Goal: Transaction & Acquisition: Purchase product/service

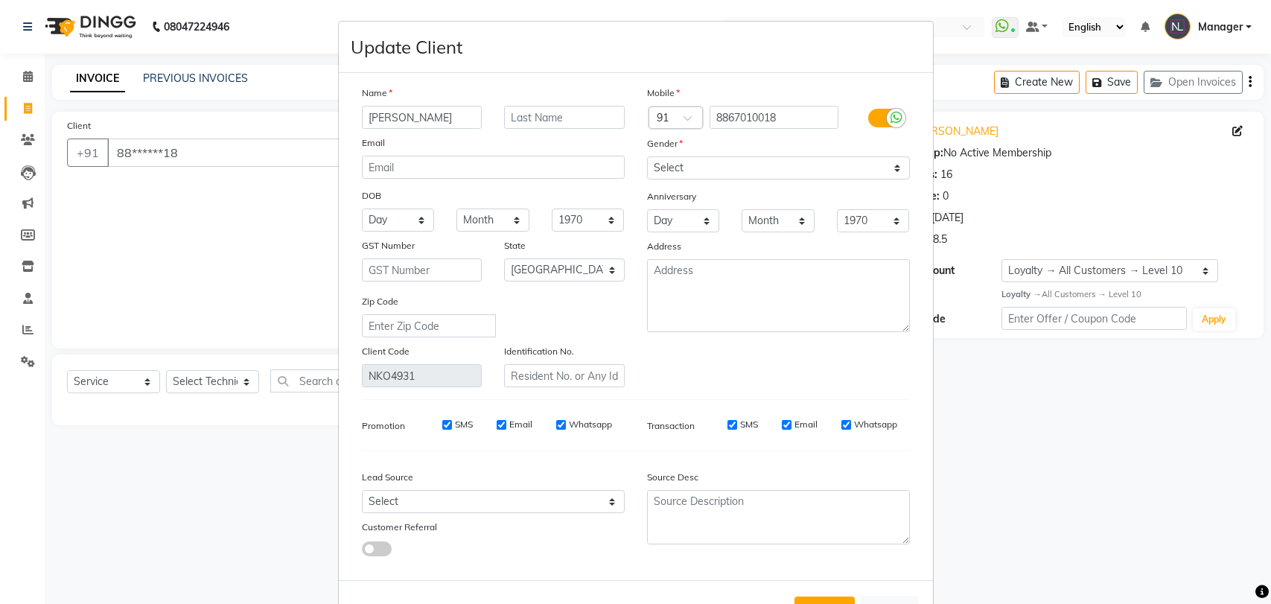
select select "3769"
select select "service"
select select "1: Object"
select select "21"
select select "female"
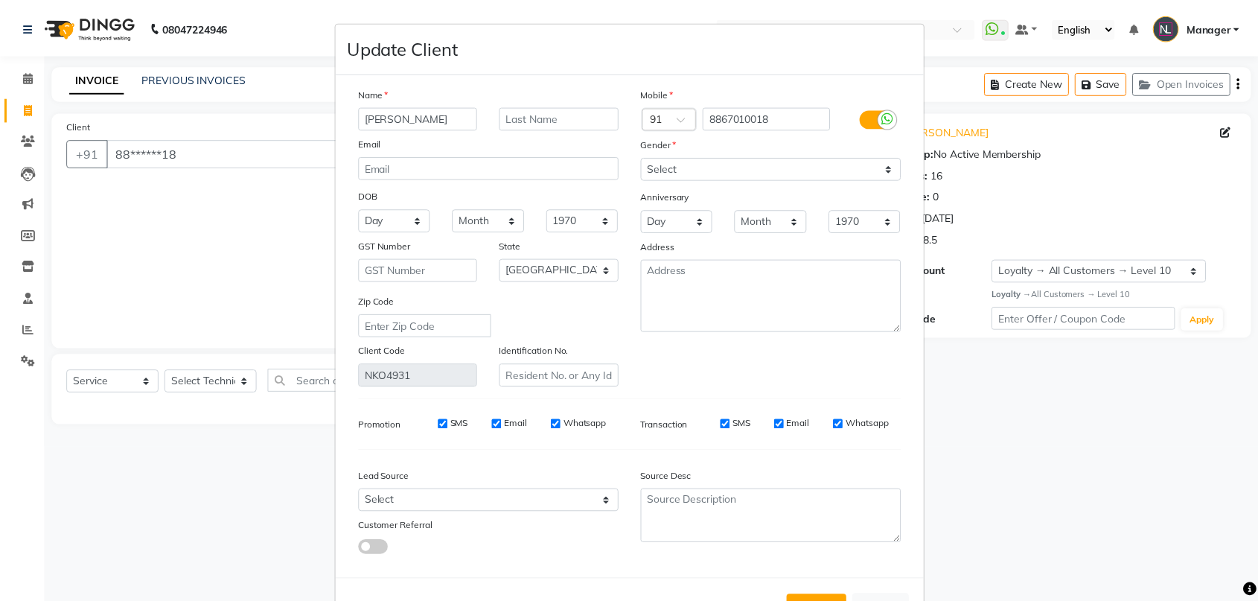
scroll to position [54, 0]
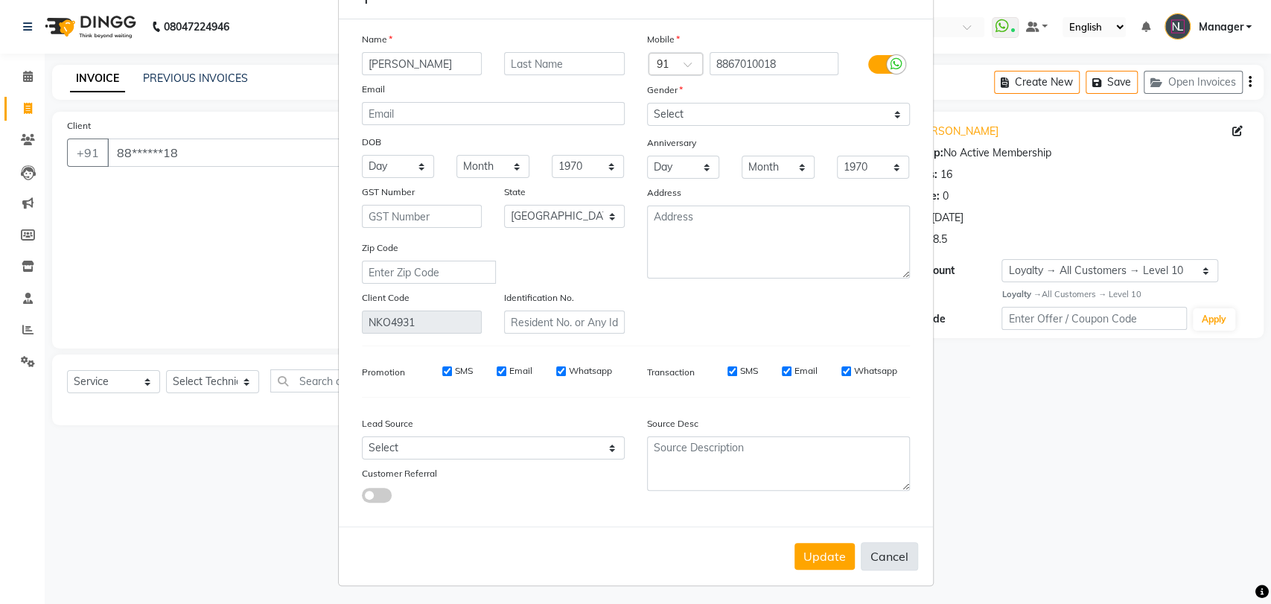
click at [864, 563] on button "Cancel" at bounding box center [889, 556] width 57 height 28
select select
select select "null"
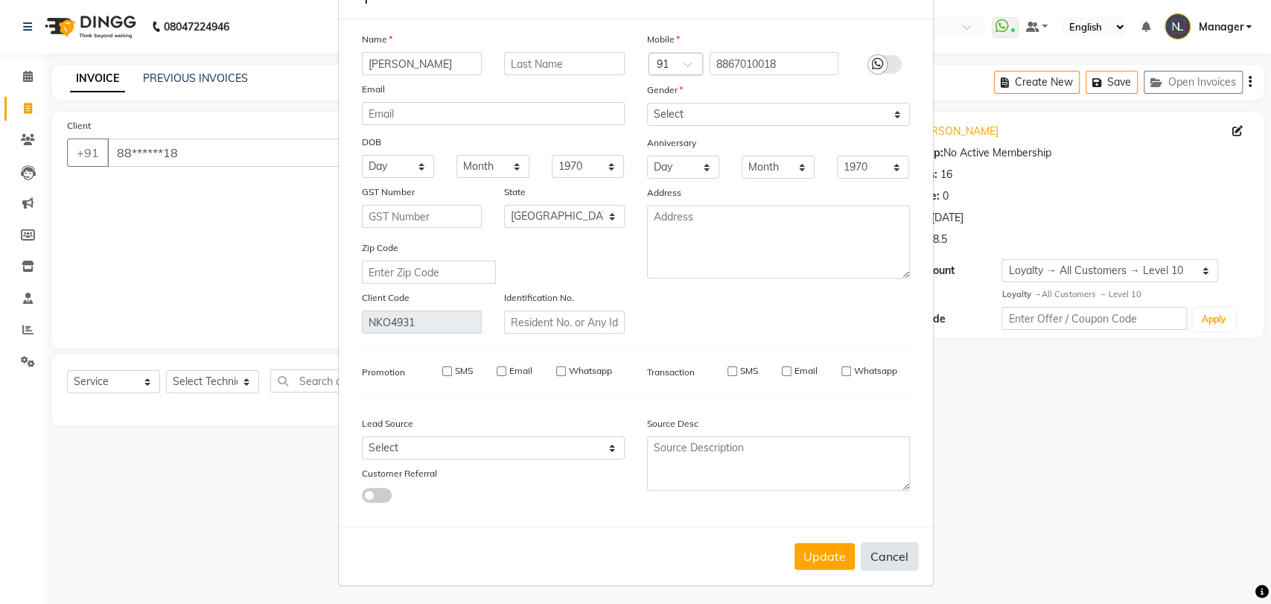
select select
checkbox input "false"
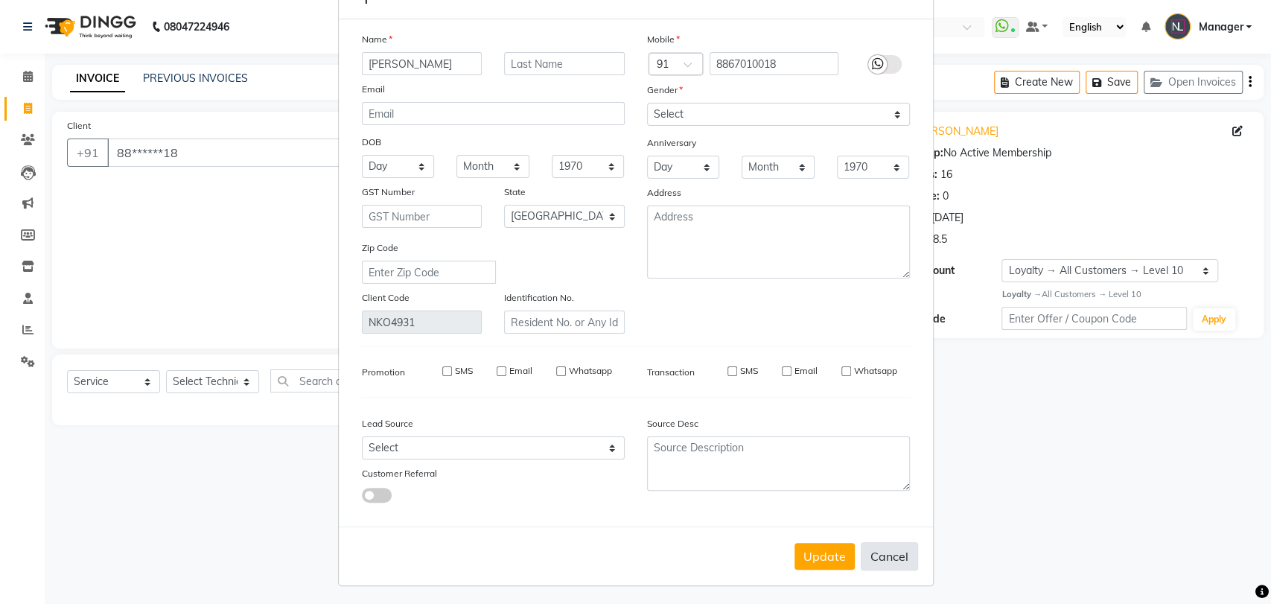
checkbox input "false"
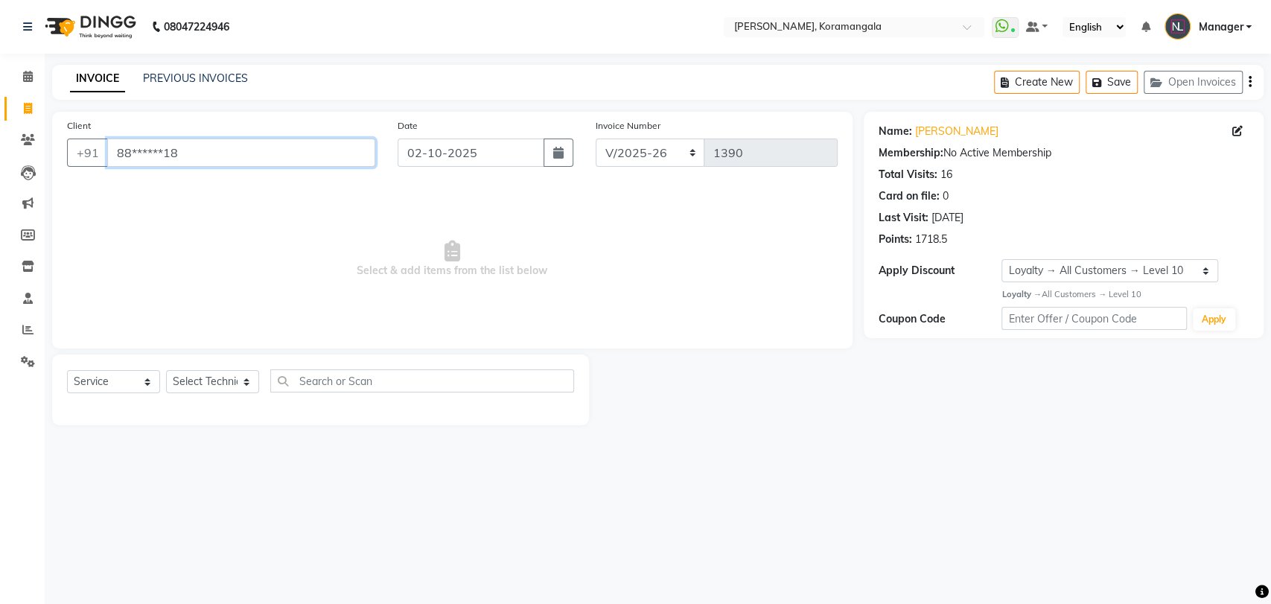
click at [249, 159] on input "88******18" at bounding box center [241, 153] width 268 height 28
type input "8"
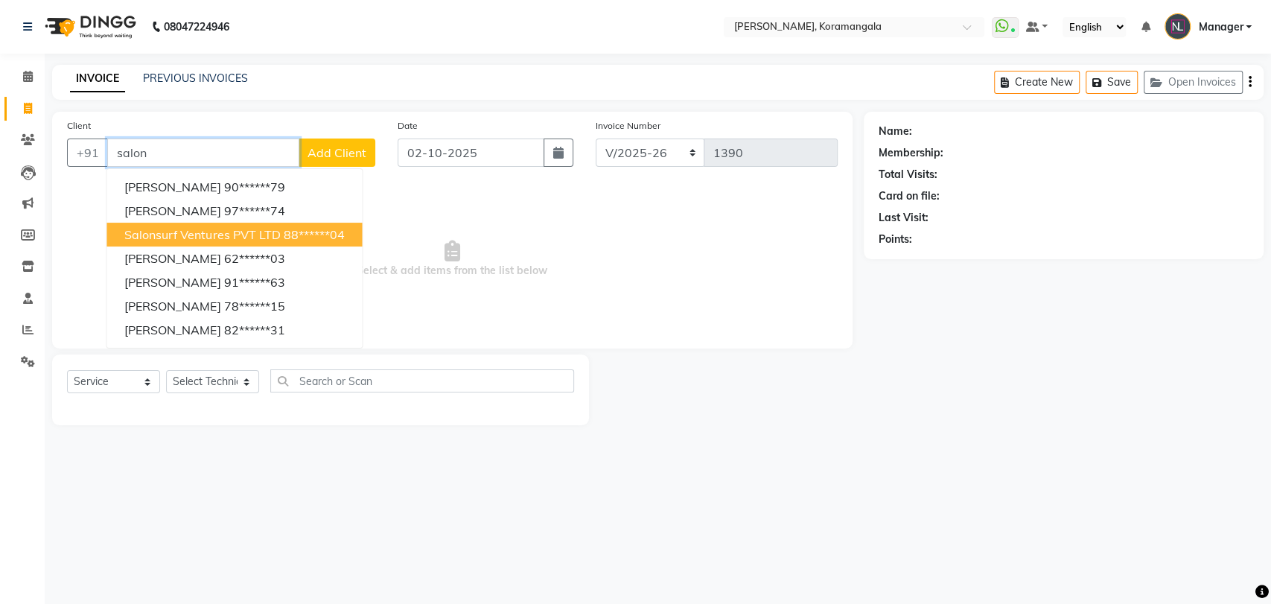
click at [243, 231] on span "Salonsurf Ventures PVT LTD" at bounding box center [202, 234] width 156 height 15
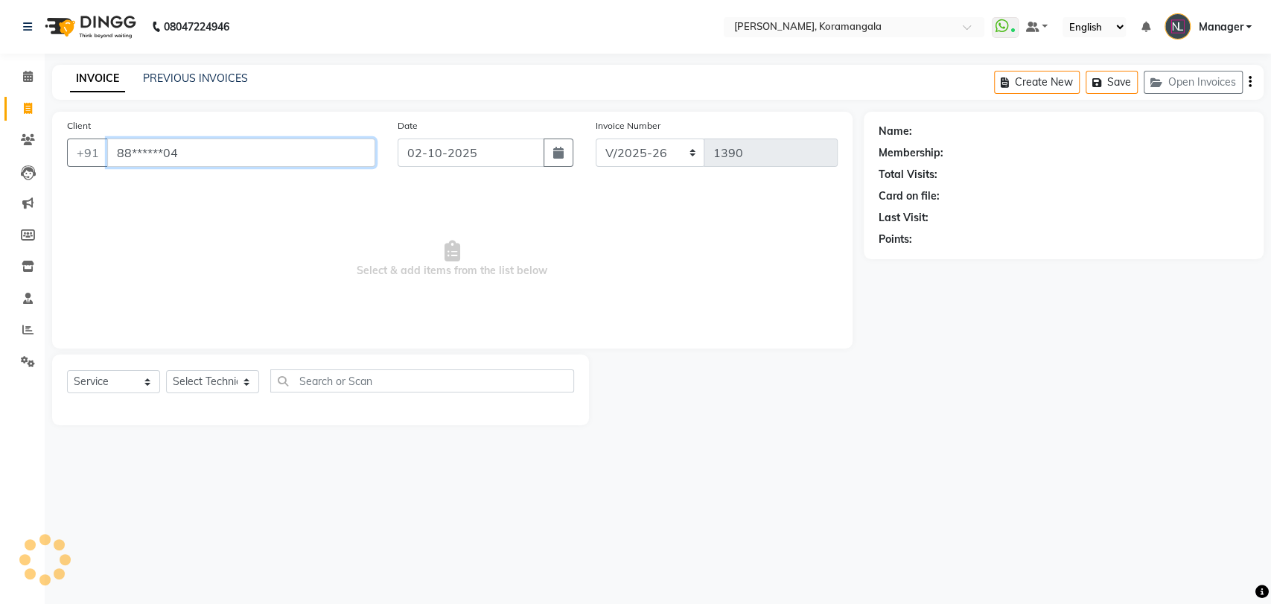
type input "88******04"
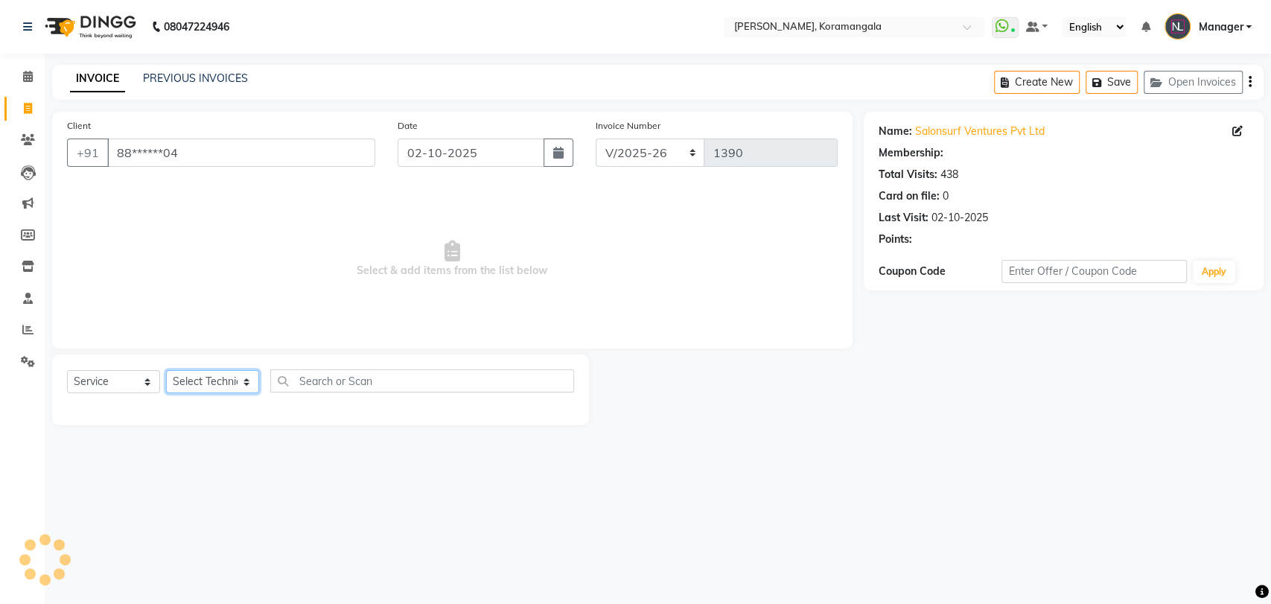
select select "1: Object"
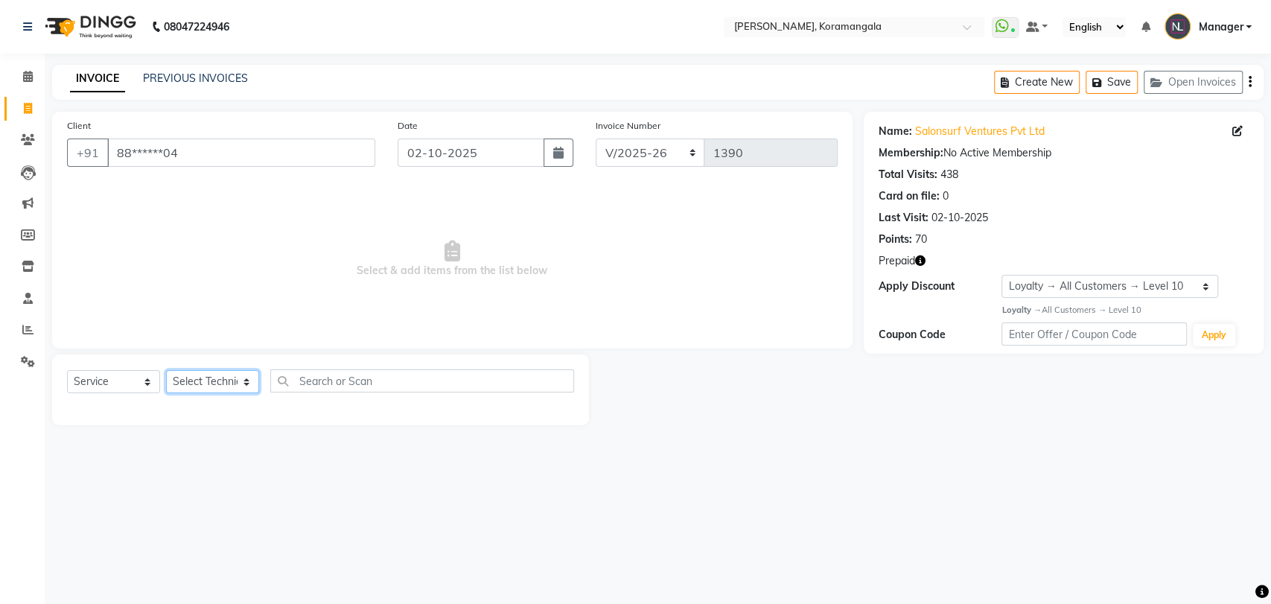
drag, startPoint x: 242, startPoint y: 381, endPoint x: 214, endPoint y: 267, distance: 117.2
click at [214, 267] on div "Client +91 88******04 Date 02-10-2025 Invoice Number BTH/2025-26 RED/2025-26 V/…" at bounding box center [452, 268] width 823 height 313
select select "18237"
click at [166, 370] on select "Select Technician Aamir Adesh Asid danish DEEPANSHI Jyoti Manager Roshni Sohit …" at bounding box center [212, 381] width 93 height 23
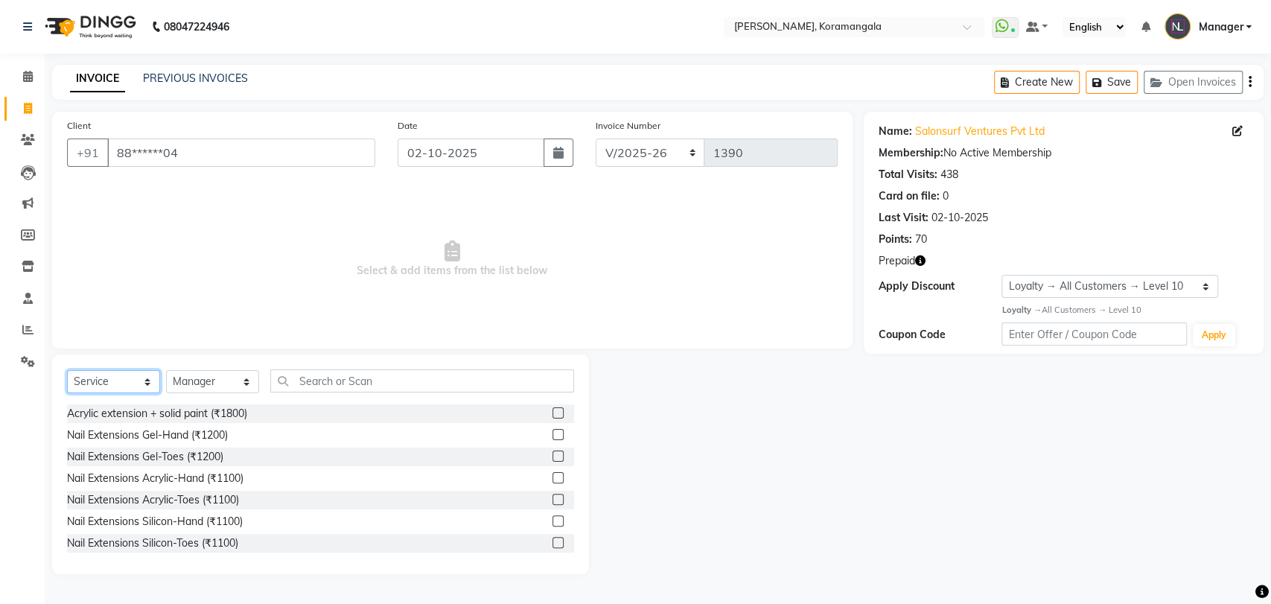
click at [104, 384] on select "Select Service Product Membership Package Voucher Prepaid Gift Card" at bounding box center [113, 381] width 93 height 23
select select "P"
click at [67, 370] on select "Select Service Product Membership Package Voucher Prepaid Gift Card" at bounding box center [113, 381] width 93 height 23
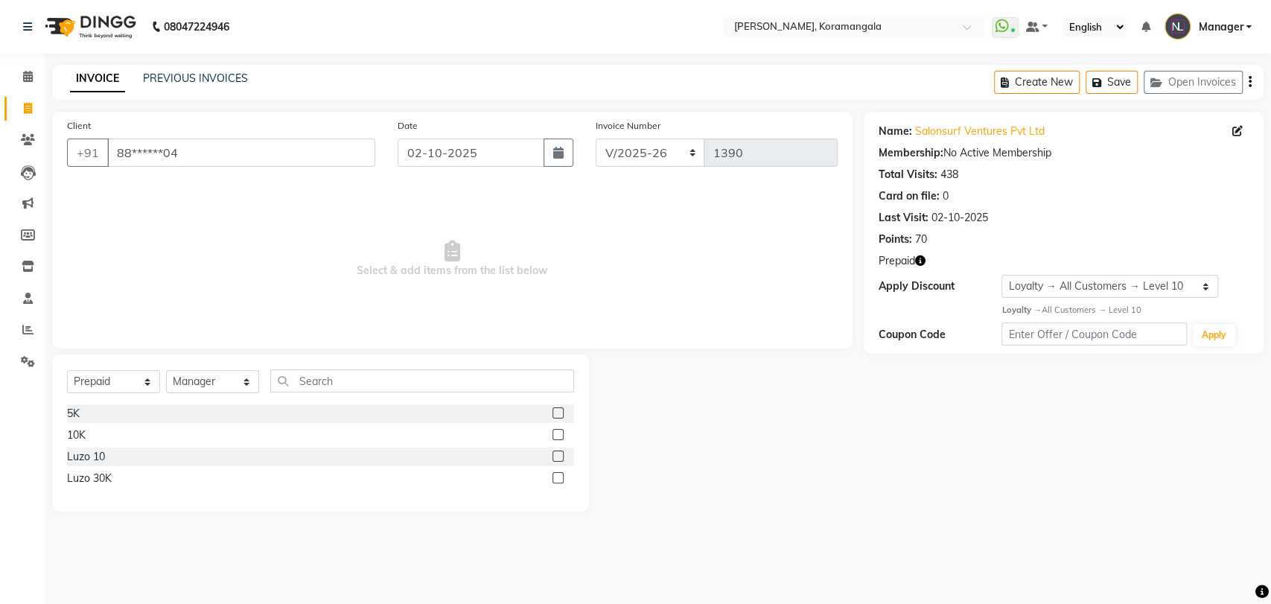
click at [560, 480] on div at bounding box center [564, 478] width 22 height 19
click at [560, 480] on label at bounding box center [558, 477] width 11 height 11
click at [560, 480] on input "checkbox" at bounding box center [558, 479] width 10 height 10
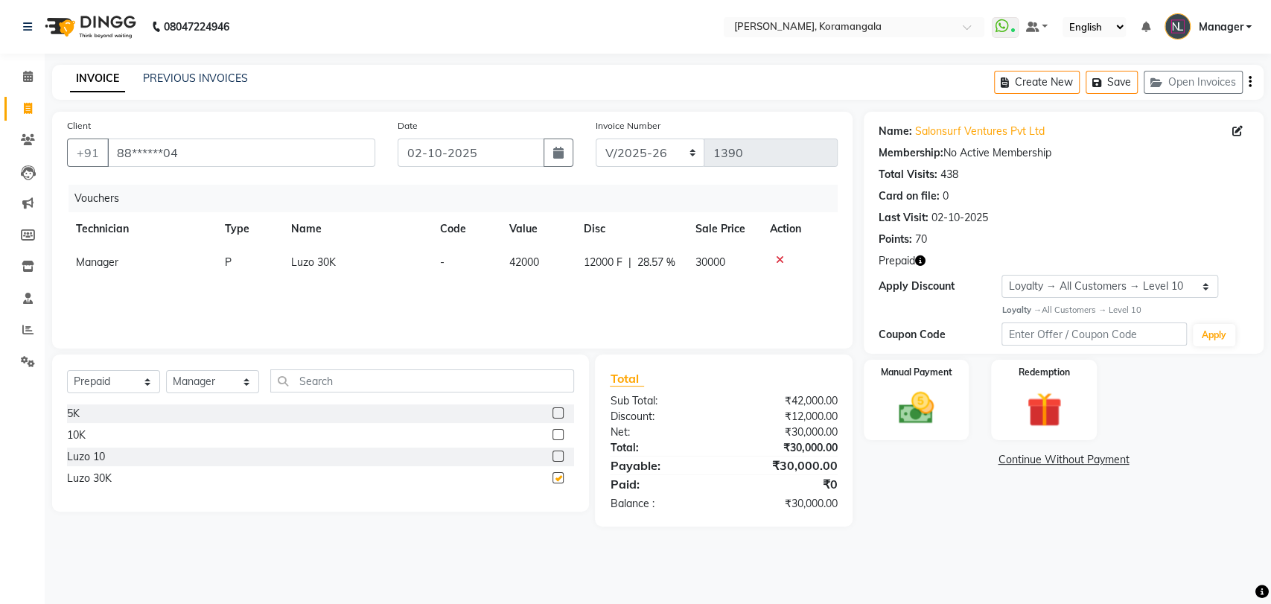
checkbox input "false"
click at [917, 418] on img at bounding box center [916, 408] width 59 height 42
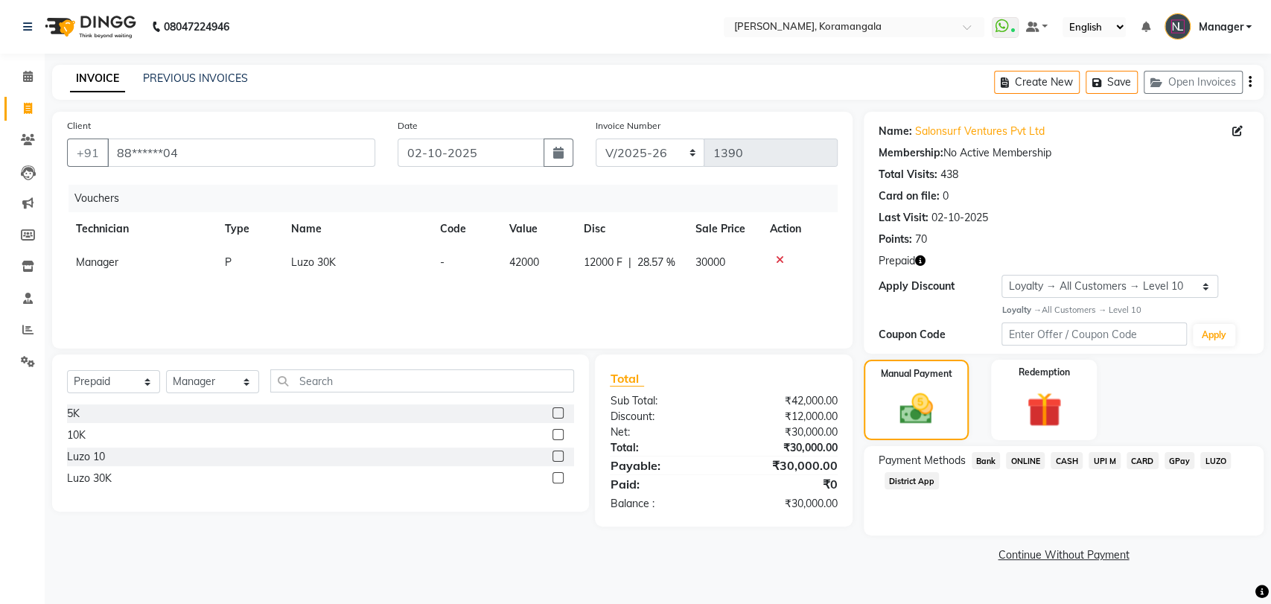
click at [992, 462] on span "Bank" at bounding box center [986, 460] width 29 height 17
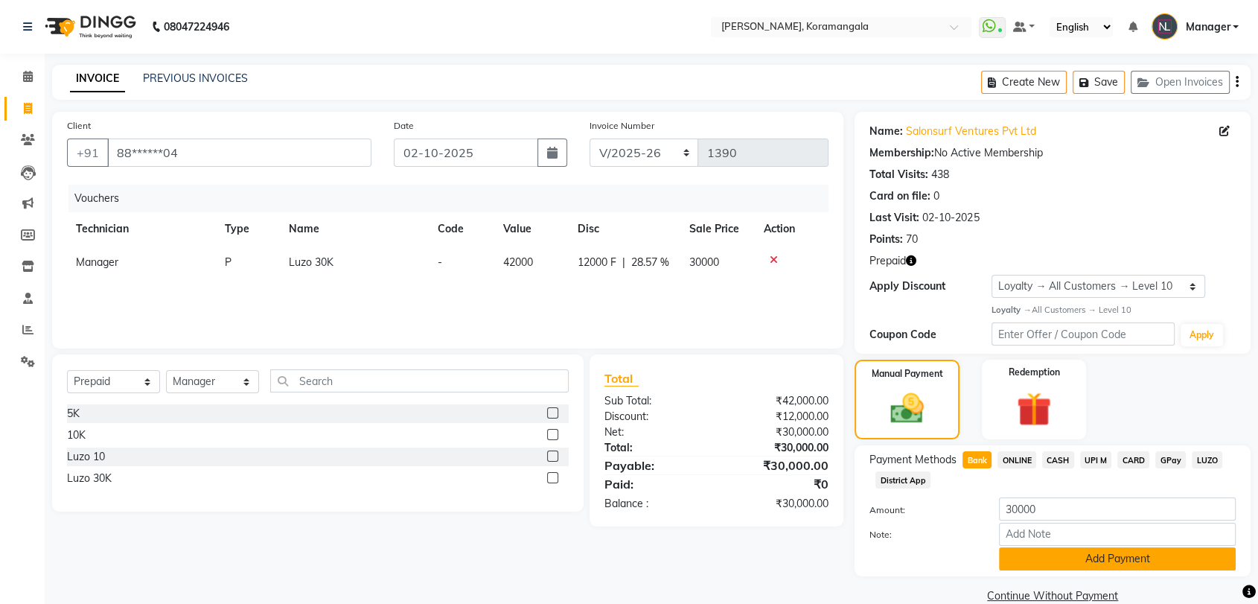
click at [1045, 553] on button "Add Payment" at bounding box center [1117, 558] width 237 height 23
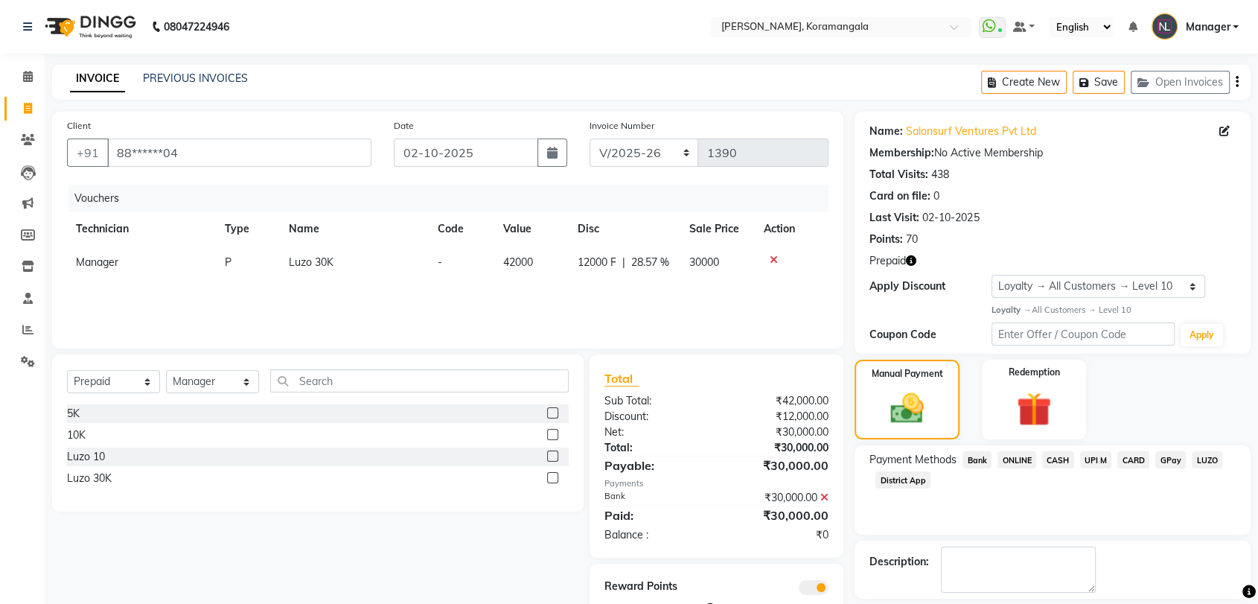
scroll to position [67, 0]
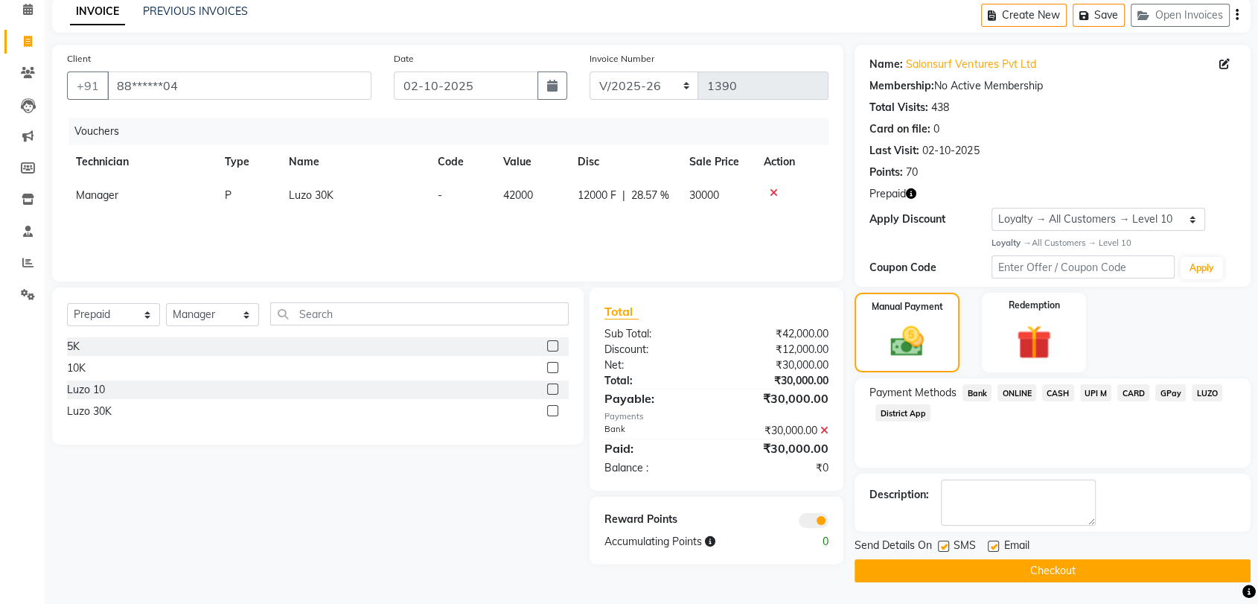
click at [1047, 574] on button "Checkout" at bounding box center [1053, 570] width 396 height 23
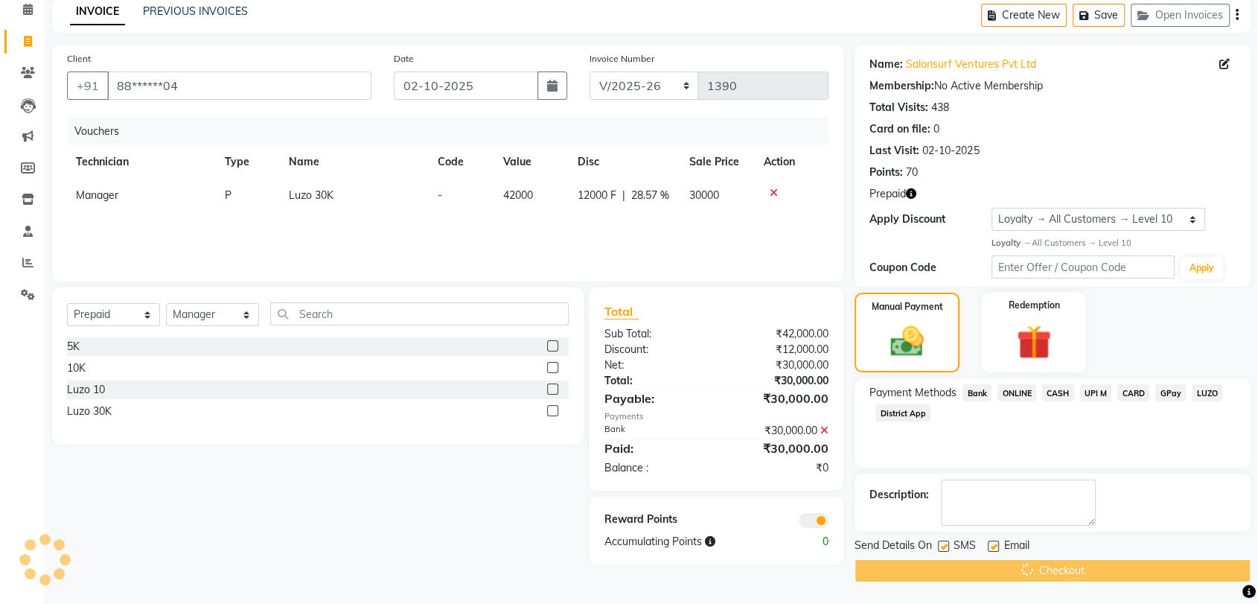
scroll to position [0, 0]
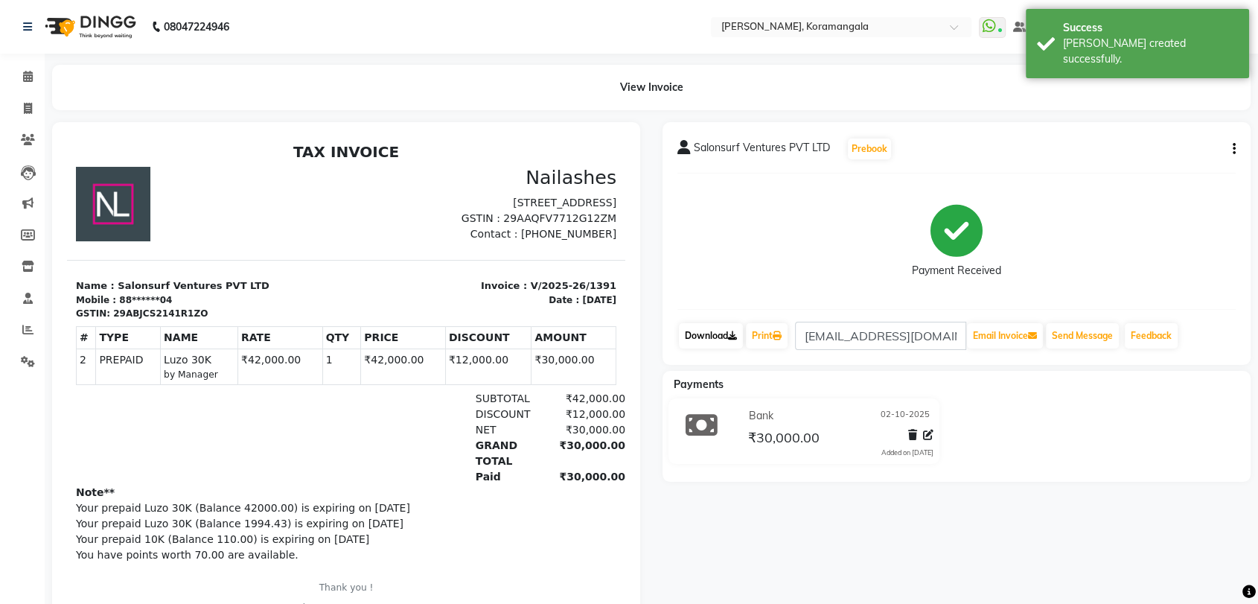
click at [726, 341] on link "Download" at bounding box center [711, 335] width 64 height 25
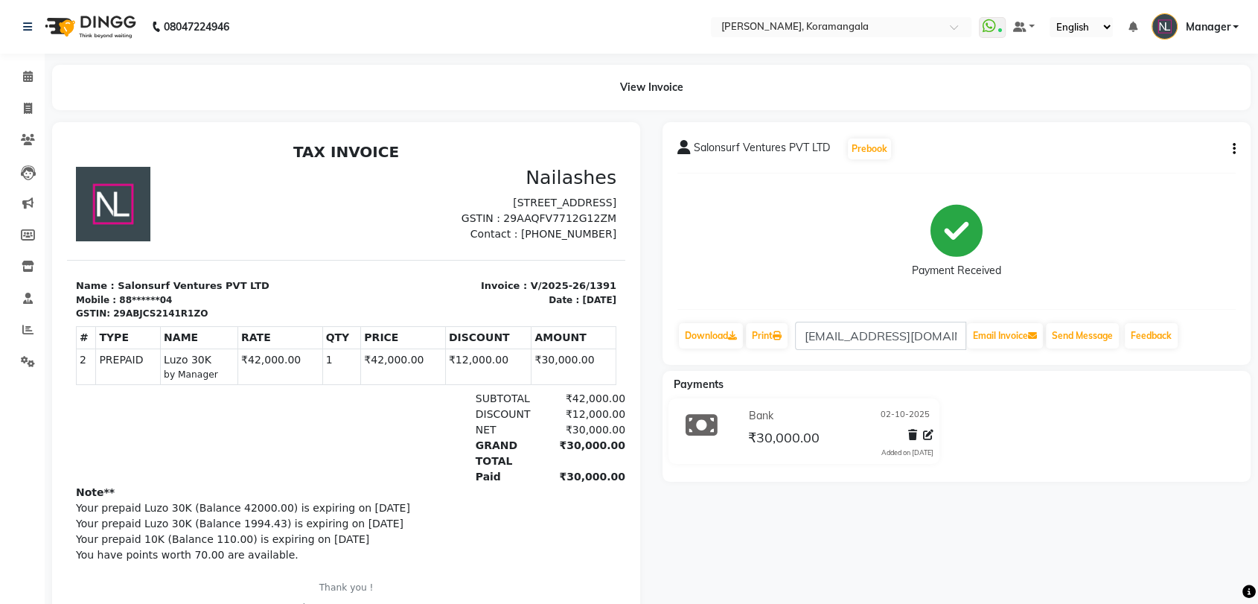
click at [42, 106] on div "View Invoice" at bounding box center [651, 87] width 1221 height 45
click at [34, 109] on span at bounding box center [28, 109] width 26 height 17
select select "service"
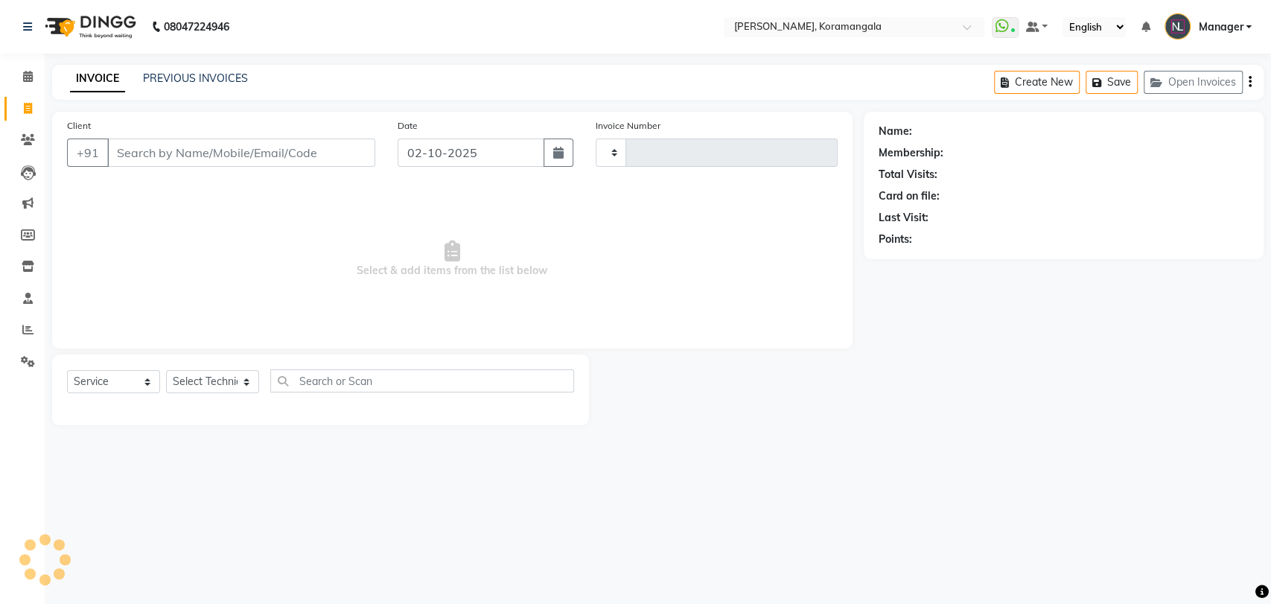
type input "1392"
select select "3769"
click at [227, 379] on select "Select Technician Aamir Adesh Asid danish DEEPANSHI Jyoti Manager Roshni Sohit …" at bounding box center [212, 381] width 93 height 23
select select "31522"
click at [166, 370] on select "Select Technician Aamir Adesh Asid danish DEEPANSHI Jyoti Manager Roshni Sohit …" at bounding box center [212, 381] width 93 height 23
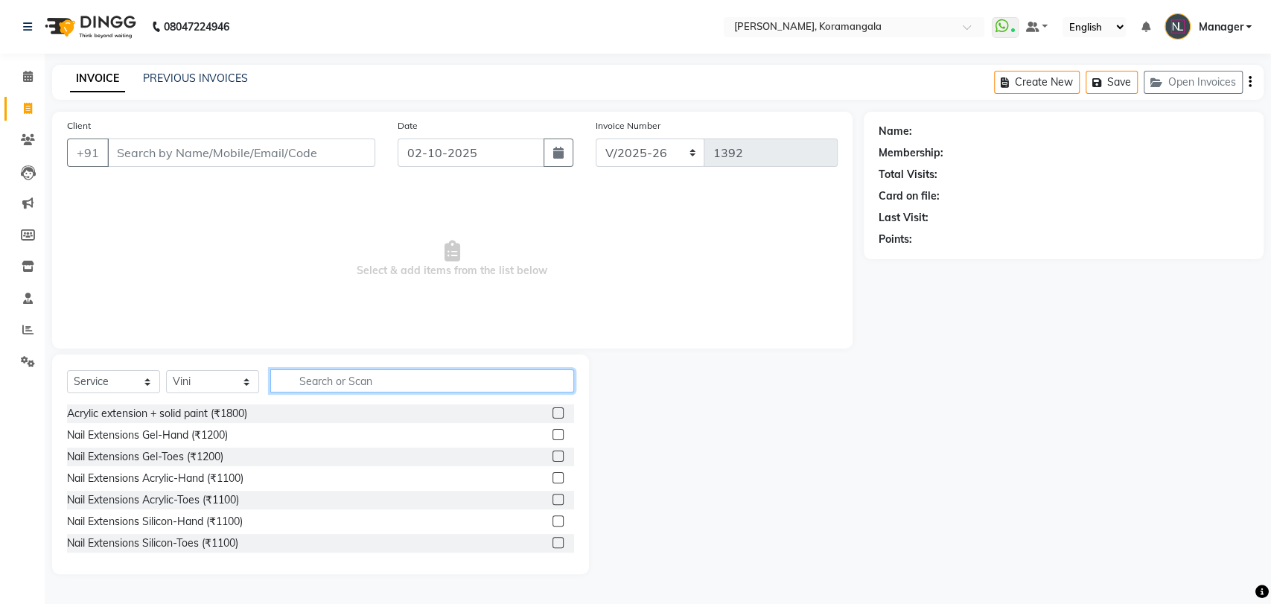
click at [463, 384] on input "text" at bounding box center [422, 380] width 304 height 23
type input "1100"
click at [553, 413] on label at bounding box center [558, 412] width 11 height 11
click at [553, 413] on input "checkbox" at bounding box center [558, 414] width 10 height 10
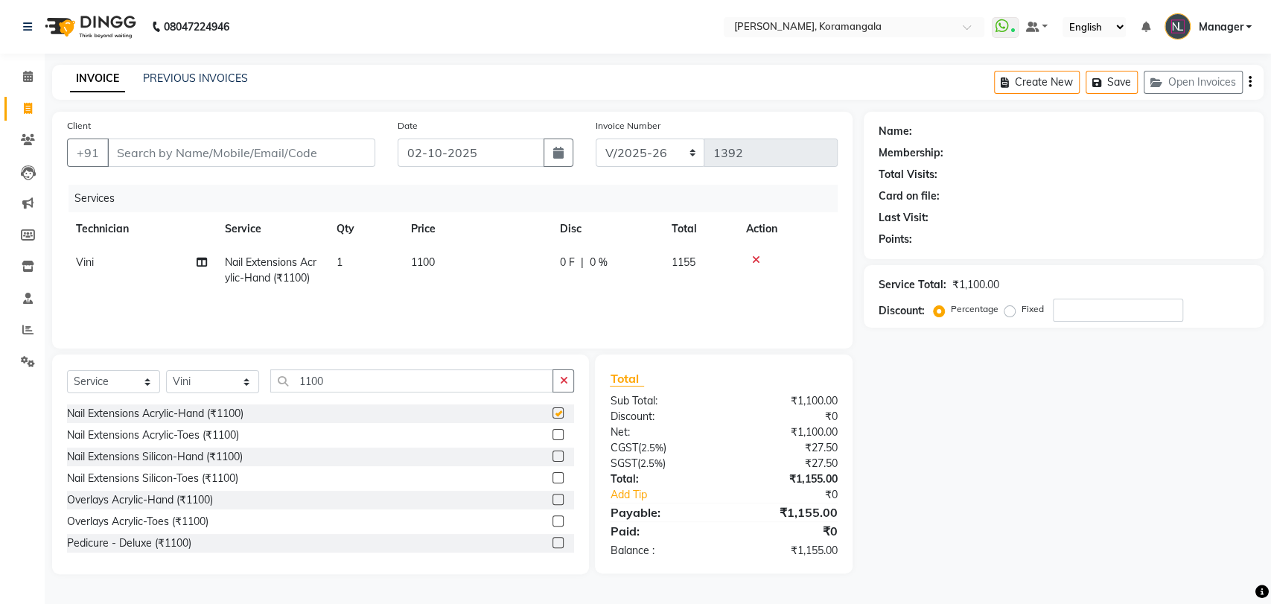
checkbox input "false"
click at [328, 140] on input "Client" at bounding box center [241, 153] width 268 height 28
type input "9"
type input "0"
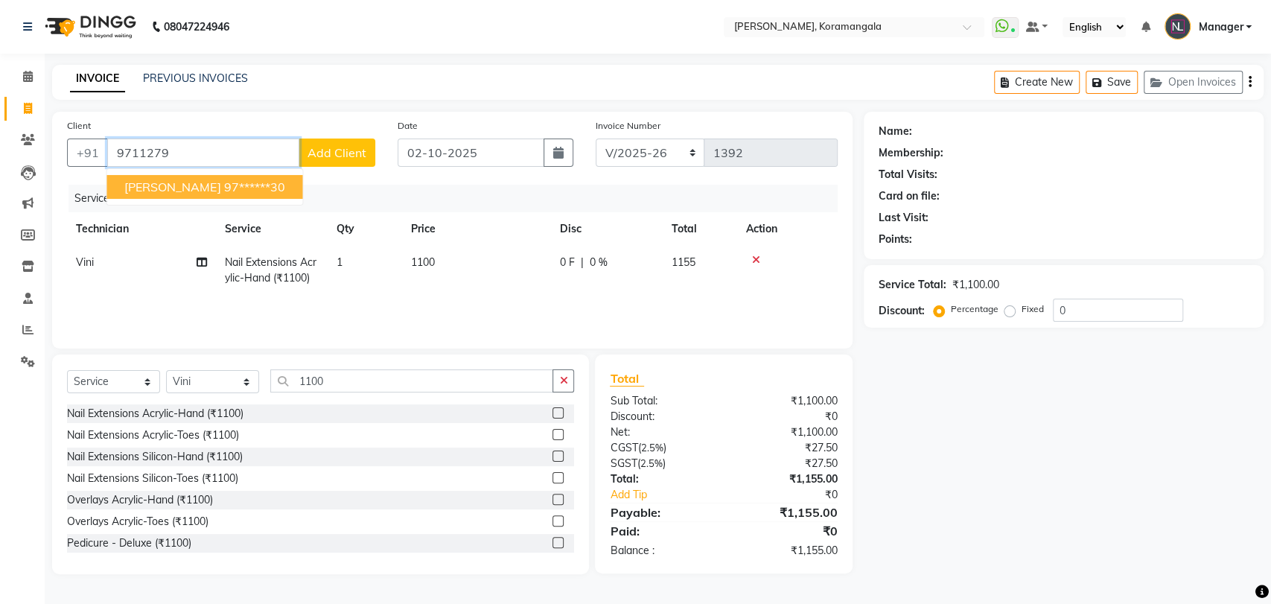
click at [223, 184] on ngb-highlight "97******30" at bounding box center [253, 186] width 61 height 15
type input "97******30"
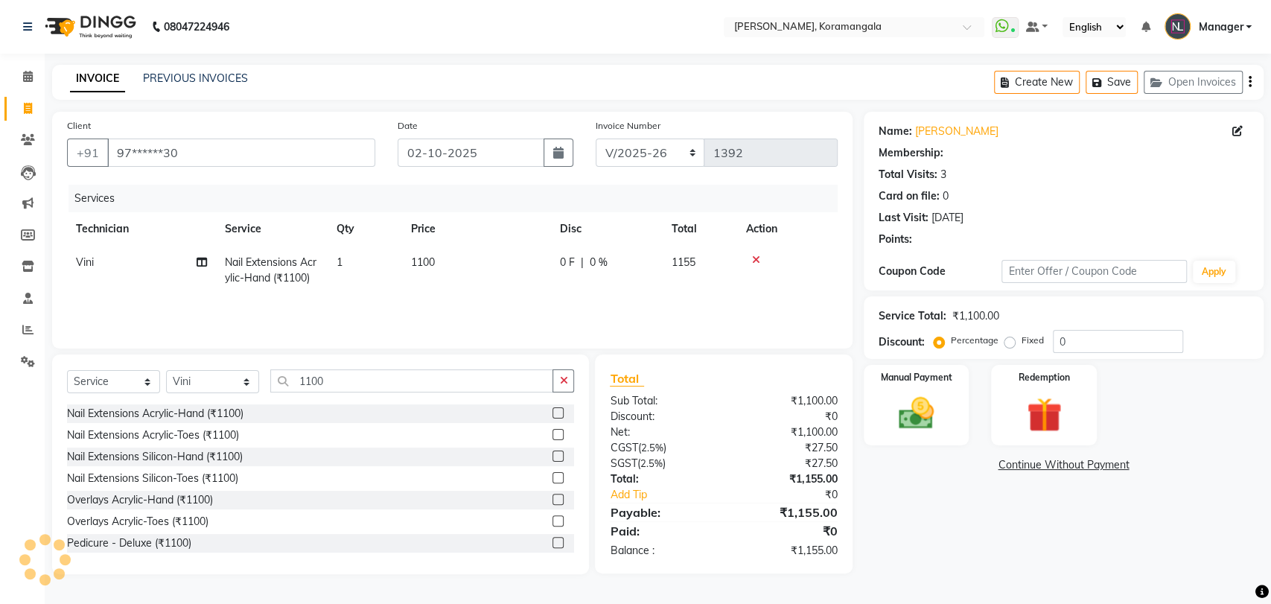
select select "1: Object"
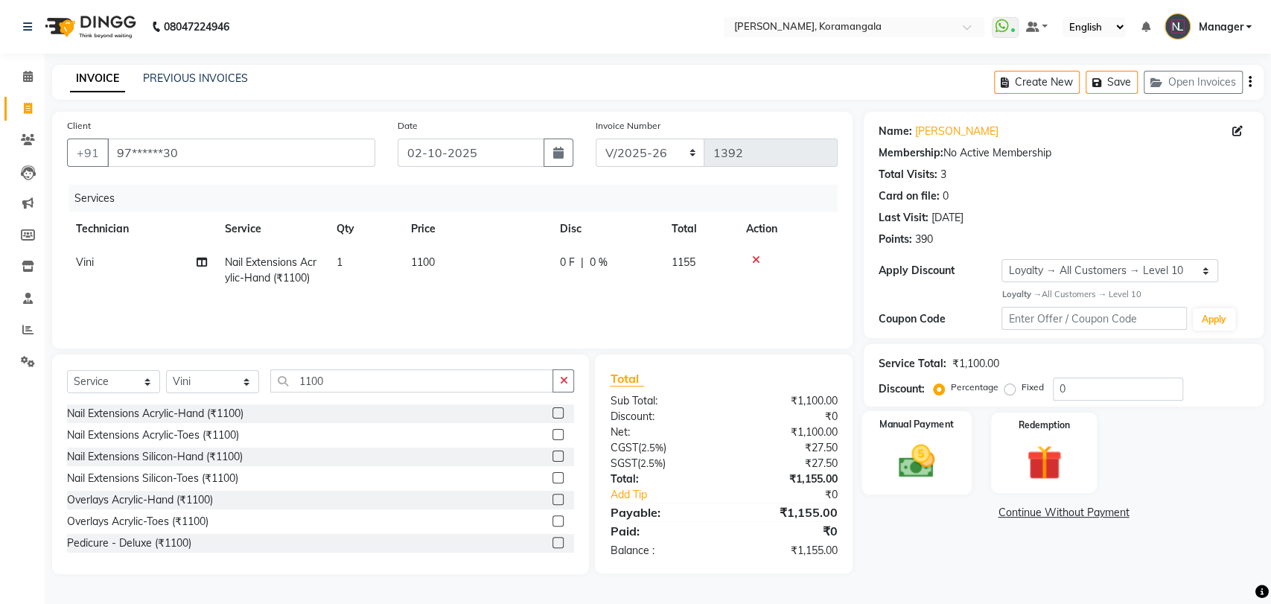
click at [942, 481] on img at bounding box center [916, 461] width 59 height 42
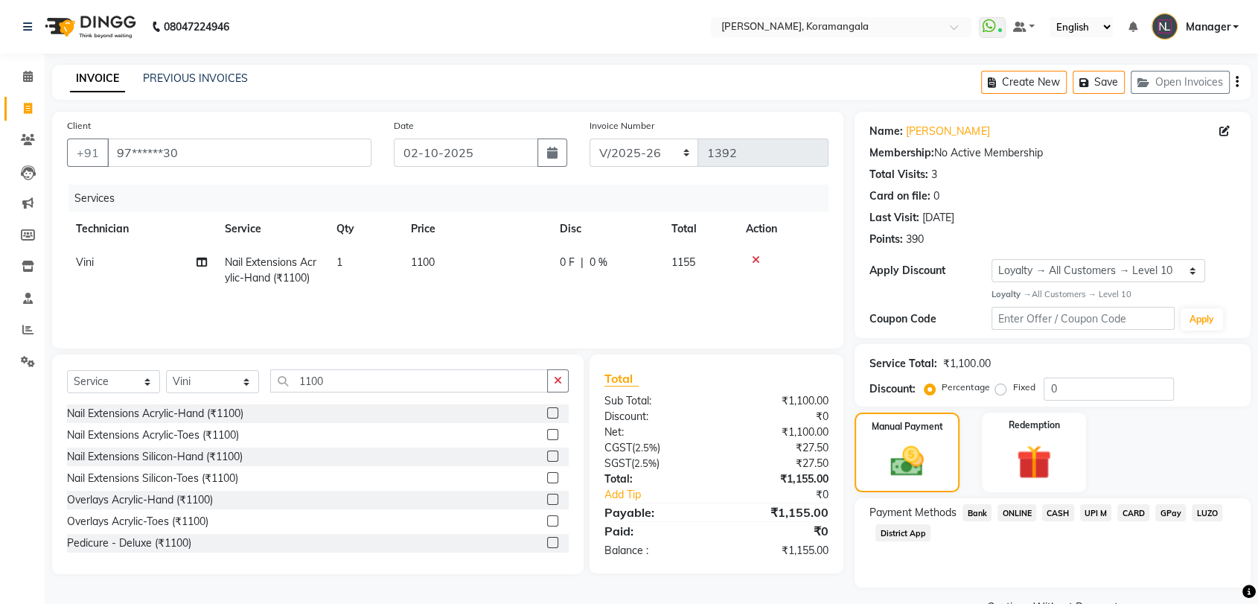
click at [1013, 515] on span "ONLINE" at bounding box center [1017, 512] width 39 height 17
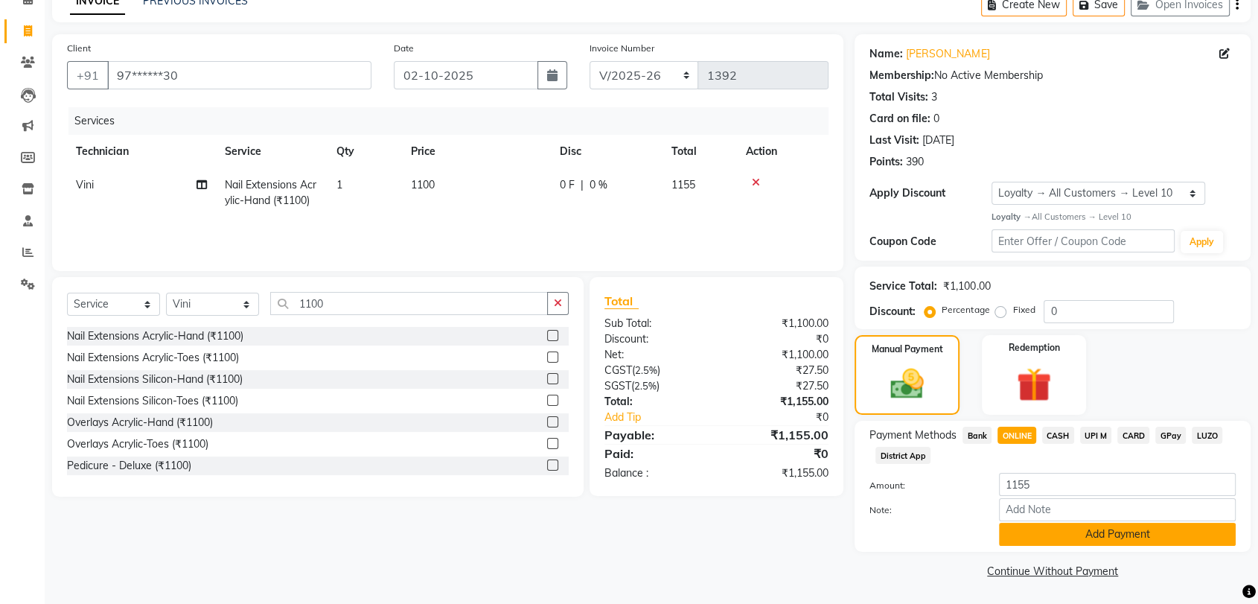
click at [1121, 538] on button "Add Payment" at bounding box center [1117, 534] width 237 height 23
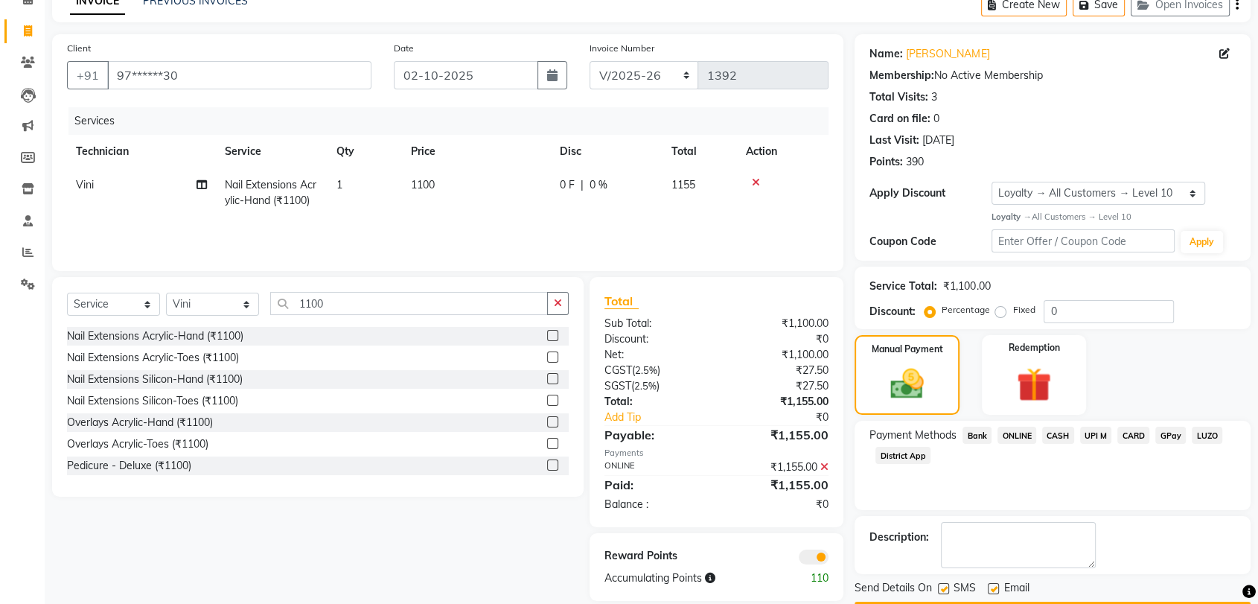
scroll to position [120, 0]
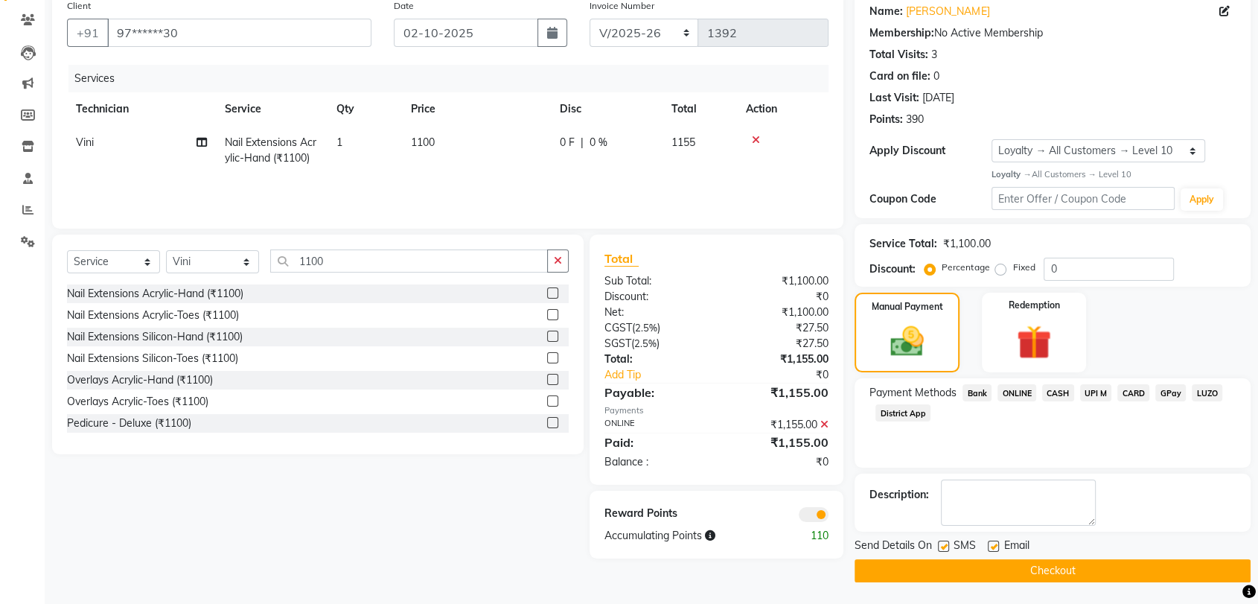
click at [1099, 577] on button "Checkout" at bounding box center [1053, 570] width 396 height 23
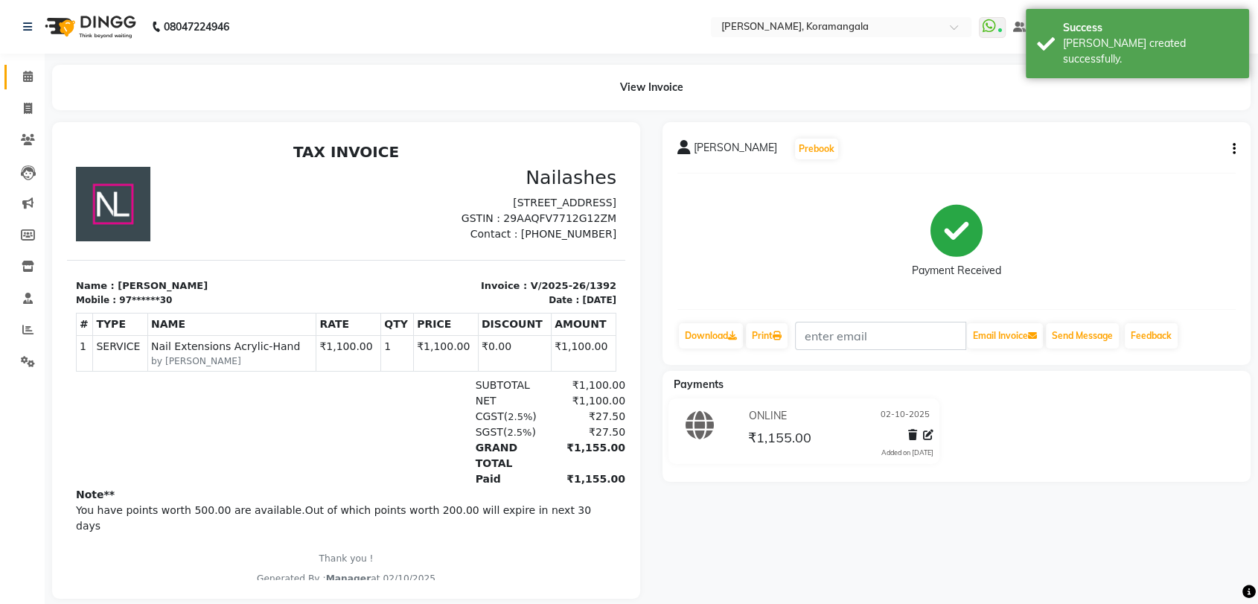
click at [12, 79] on link "Calendar" at bounding box center [22, 77] width 36 height 25
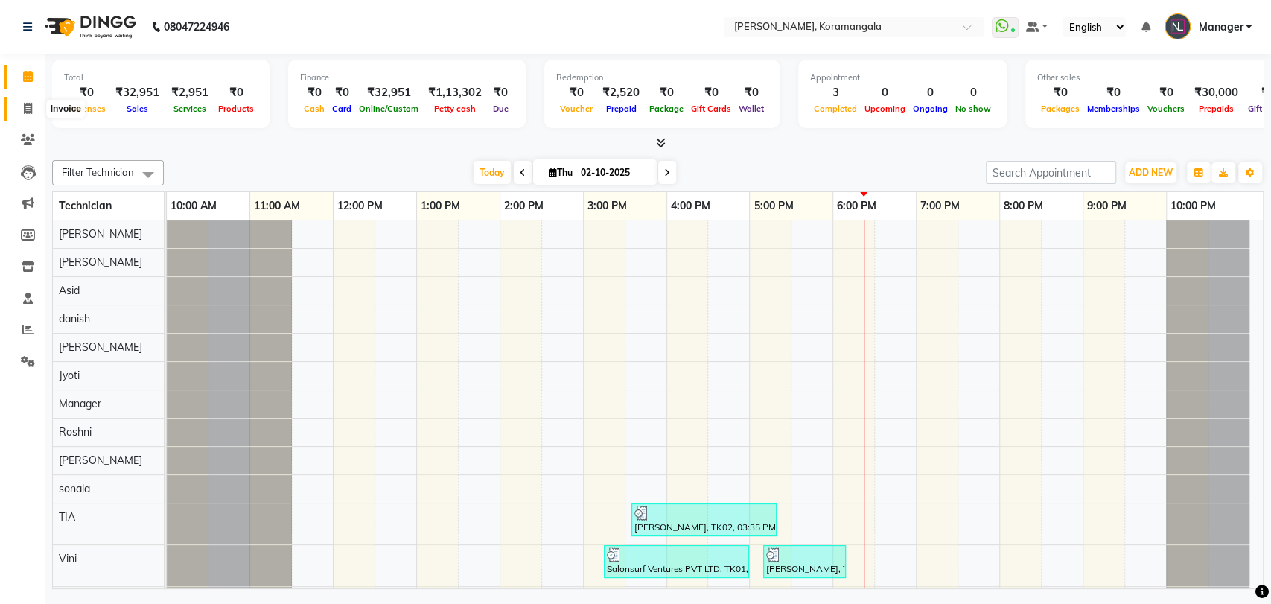
click at [24, 104] on icon at bounding box center [28, 108] width 8 height 11
select select "service"
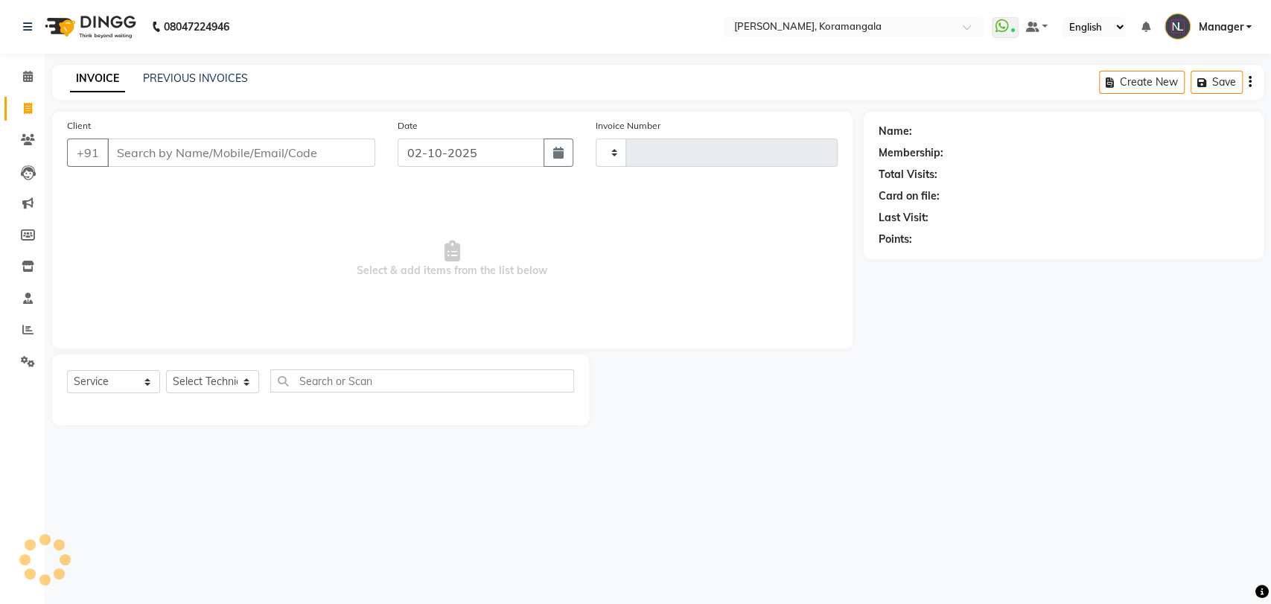
type input "1393"
select select "3769"
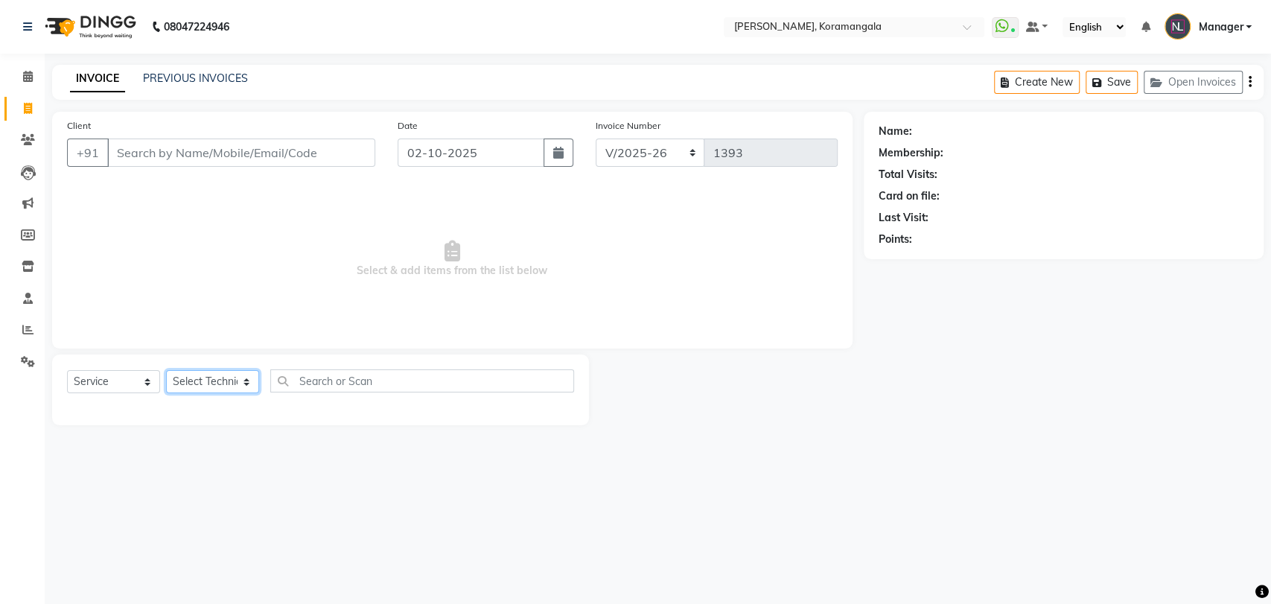
click at [191, 386] on select "Select Technician Aamir Adesh Asid danish DEEPANSHI Jyoti Manager Roshni Sohit …" at bounding box center [212, 381] width 93 height 23
select select "93576"
click at [166, 370] on select "Select Technician Aamir Adesh Asid danish DEEPANSHI Jyoti Manager Roshni Sohit …" at bounding box center [212, 381] width 93 height 23
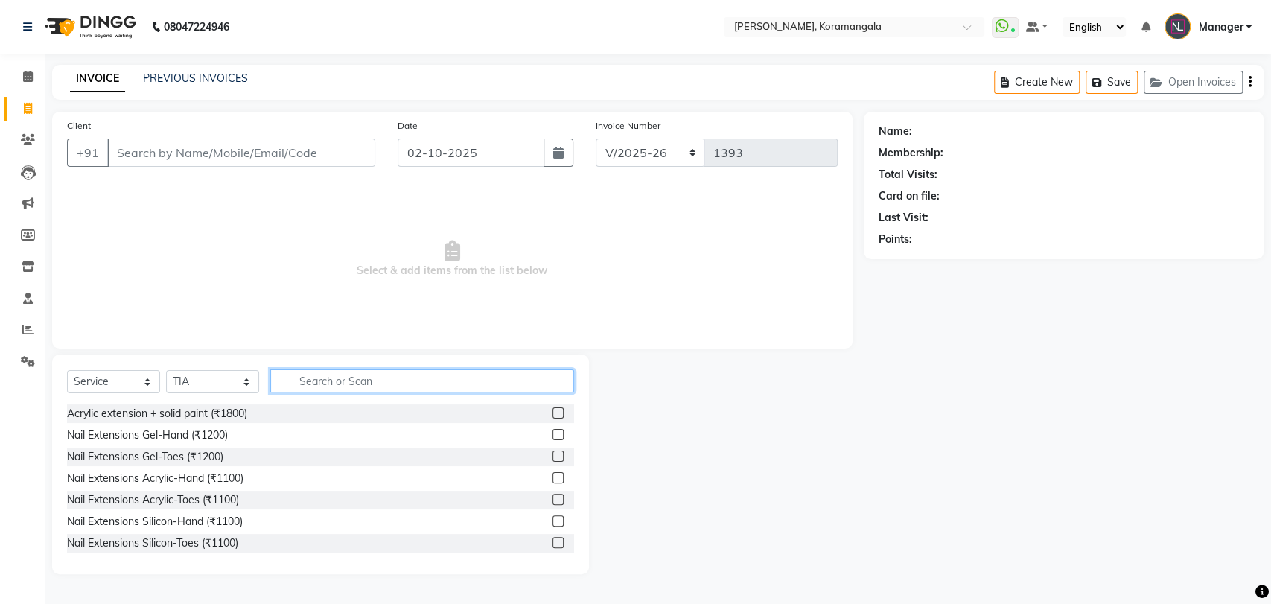
click at [310, 378] on input "text" at bounding box center [422, 380] width 304 height 23
type input "300"
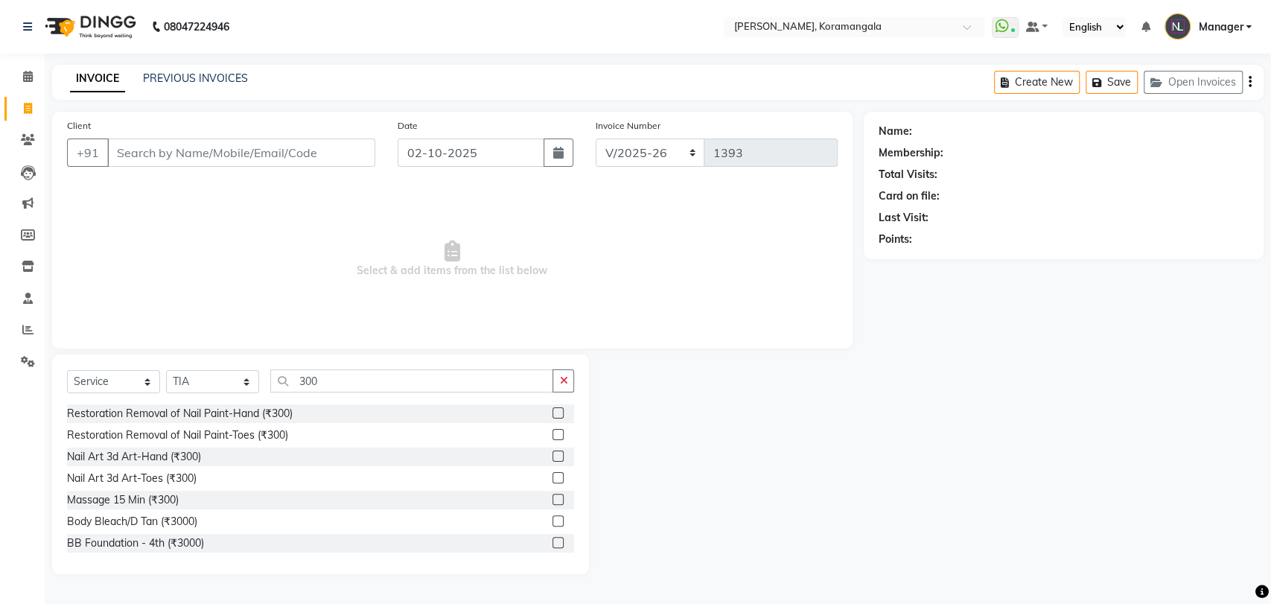
click at [553, 415] on label at bounding box center [558, 412] width 11 height 11
click at [553, 415] on input "checkbox" at bounding box center [558, 414] width 10 height 10
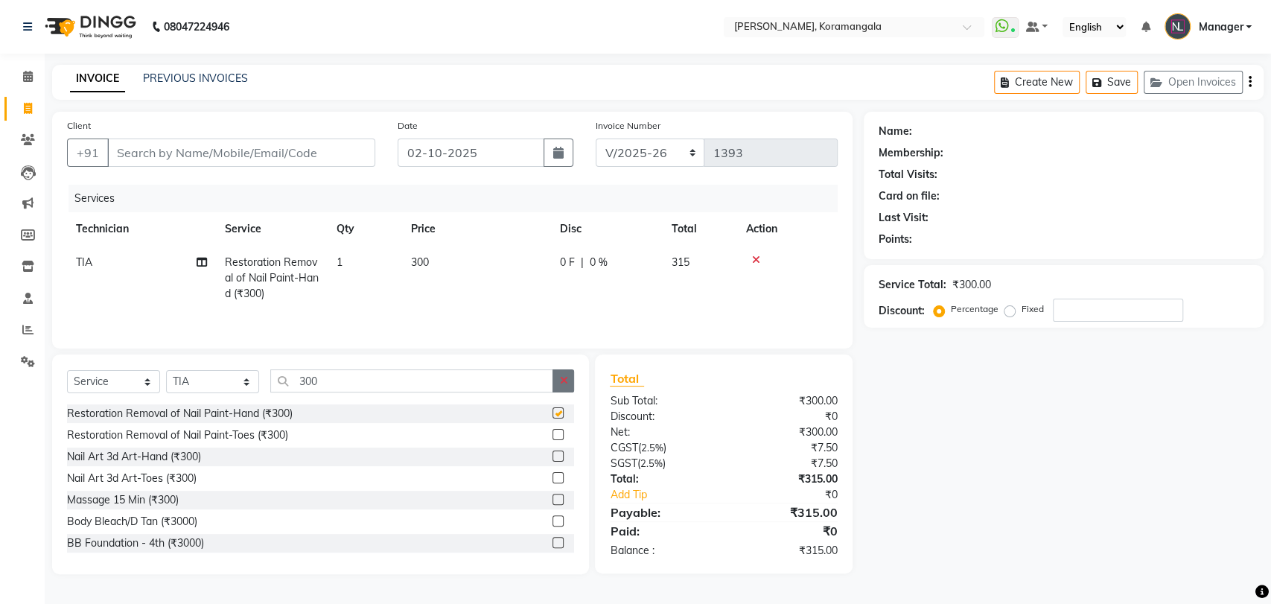
checkbox input "false"
click at [570, 378] on button "button" at bounding box center [564, 380] width 22 height 23
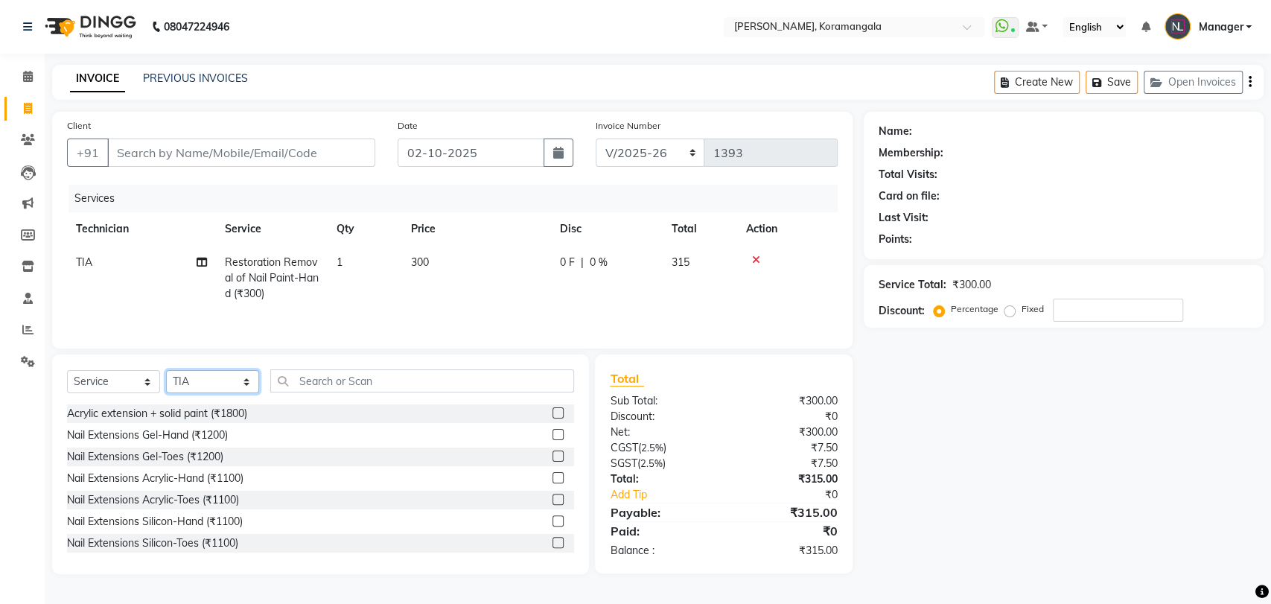
click at [226, 388] on select "Select Technician Aamir Adesh Asid danish DEEPANSHI Jyoti Manager Roshni Sohit …" at bounding box center [212, 381] width 93 height 23
select select "64144"
click at [166, 372] on select "Select Technician Aamir Adesh Asid danish DEEPANSHI Jyoti Manager Roshni Sohit …" at bounding box center [212, 381] width 93 height 23
click at [339, 379] on input "text" at bounding box center [422, 380] width 304 height 23
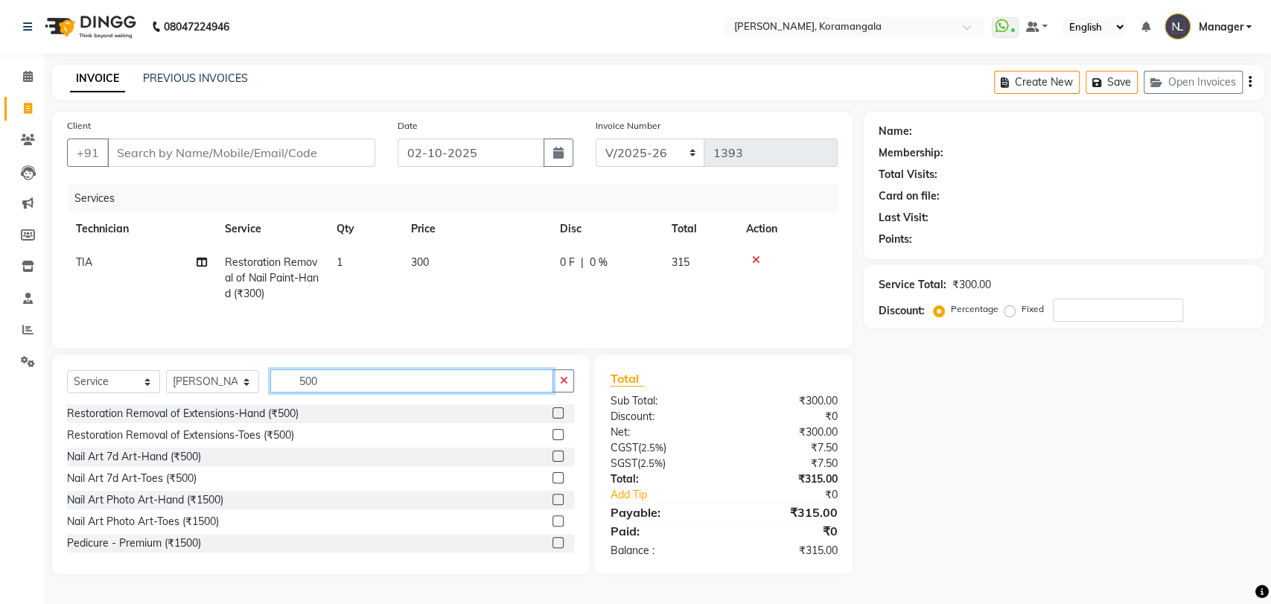
type input "500"
click at [553, 416] on label at bounding box center [558, 412] width 11 height 11
click at [553, 416] on input "checkbox" at bounding box center [558, 414] width 10 height 10
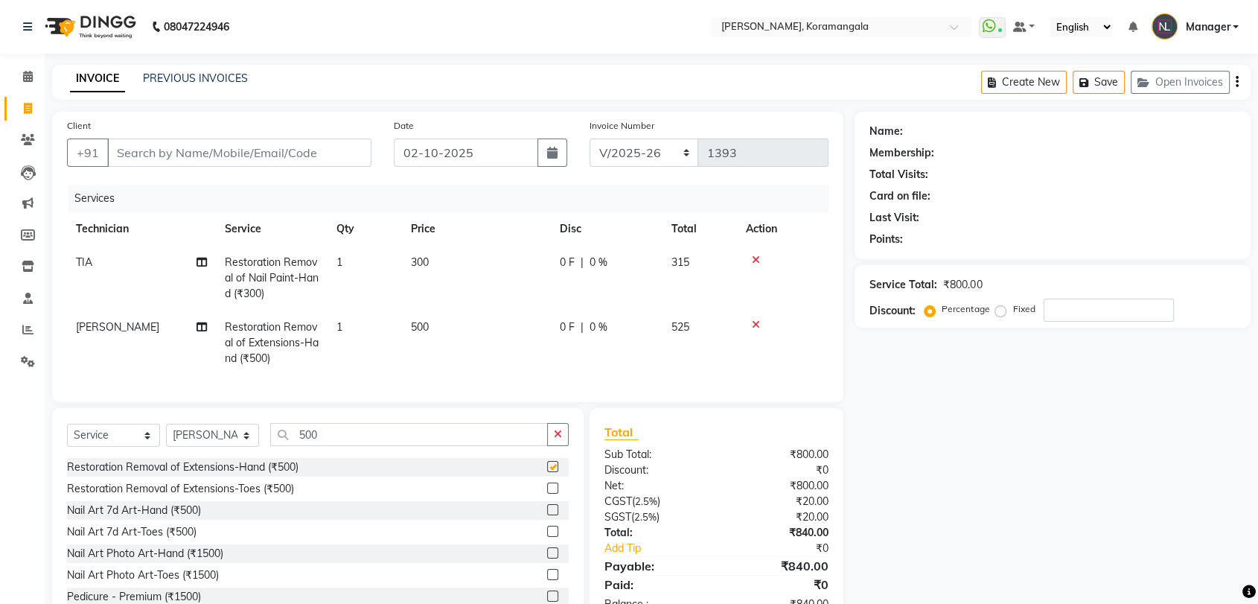
checkbox input "false"
click at [451, 331] on td "500" at bounding box center [476, 343] width 149 height 65
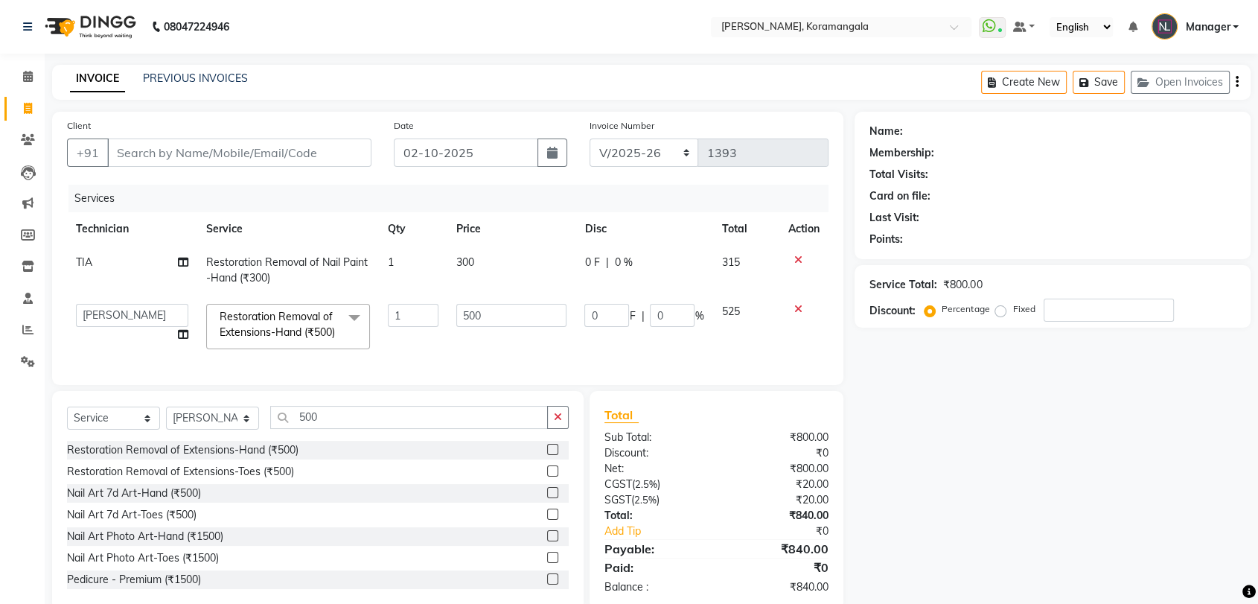
click at [451, 331] on td "500" at bounding box center [512, 326] width 128 height 63
click at [509, 323] on input "500" at bounding box center [511, 315] width 110 height 23
type input "5"
type input "250"
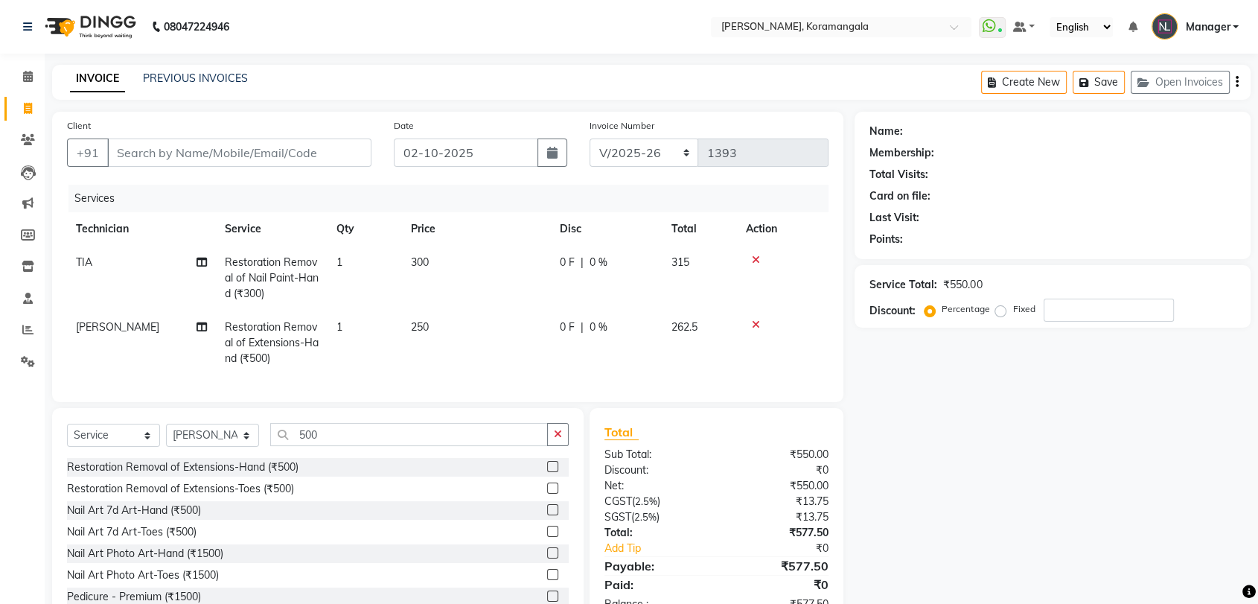
click at [1016, 471] on div "Name: Membership: Total Visits: Card on file: Last Visit: Points: Service Total…" at bounding box center [1058, 370] width 407 height 516
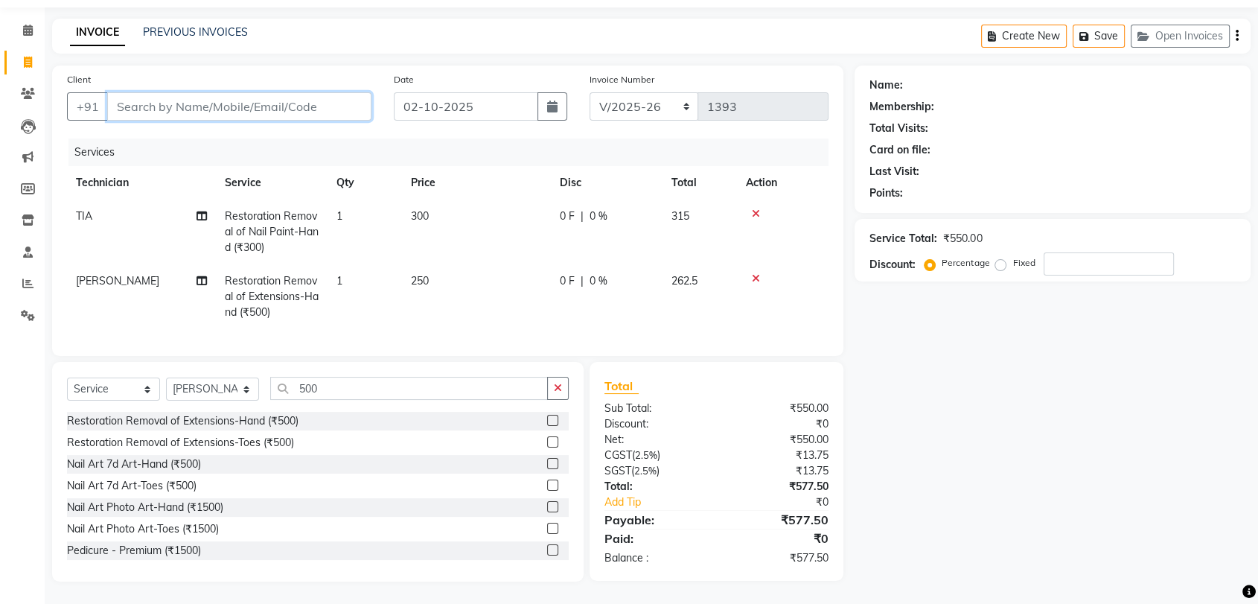
click at [195, 95] on input "Client" at bounding box center [239, 106] width 264 height 28
type input "a"
type input "0"
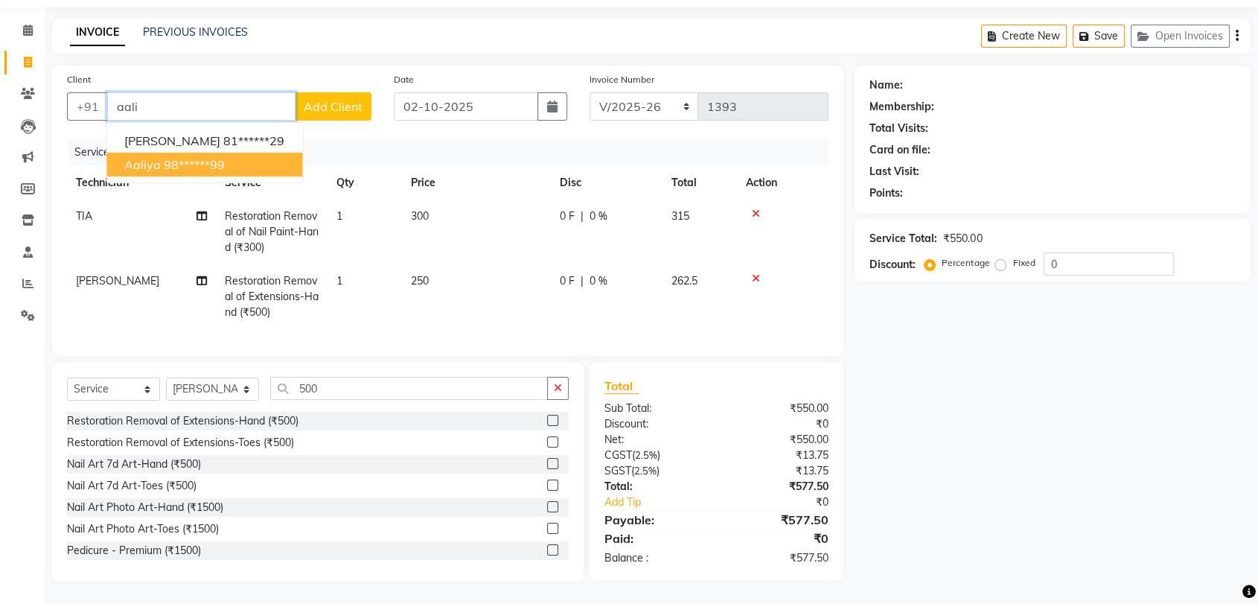
click at [179, 157] on ngb-highlight "98******99" at bounding box center [194, 164] width 61 height 15
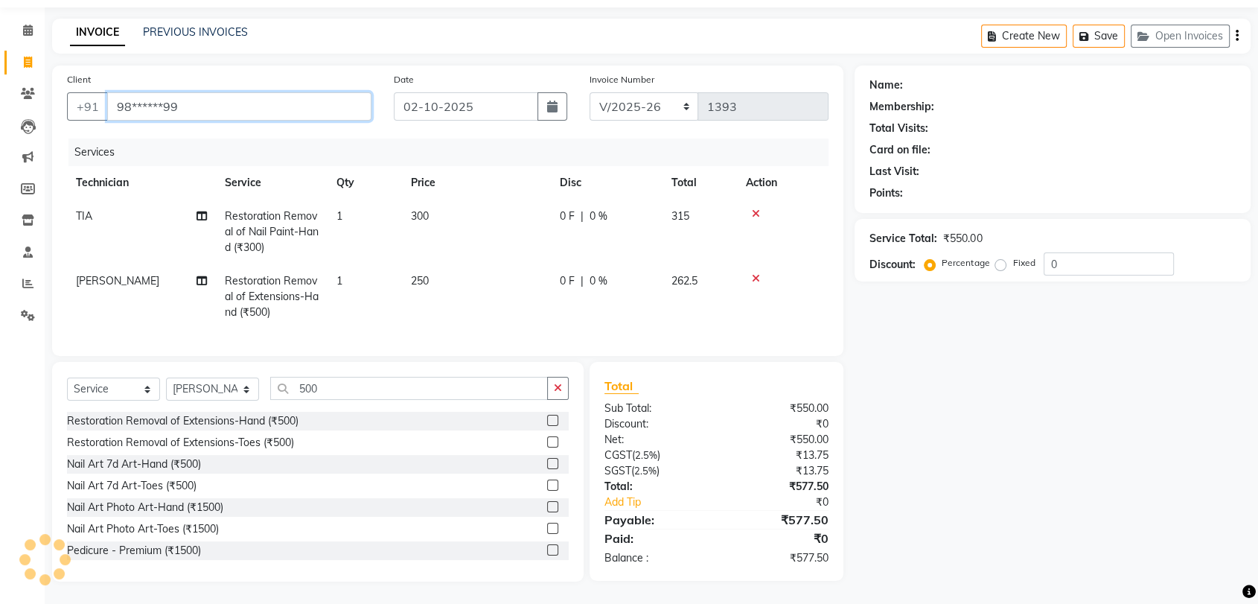
type input "98******99"
select select "1: Object"
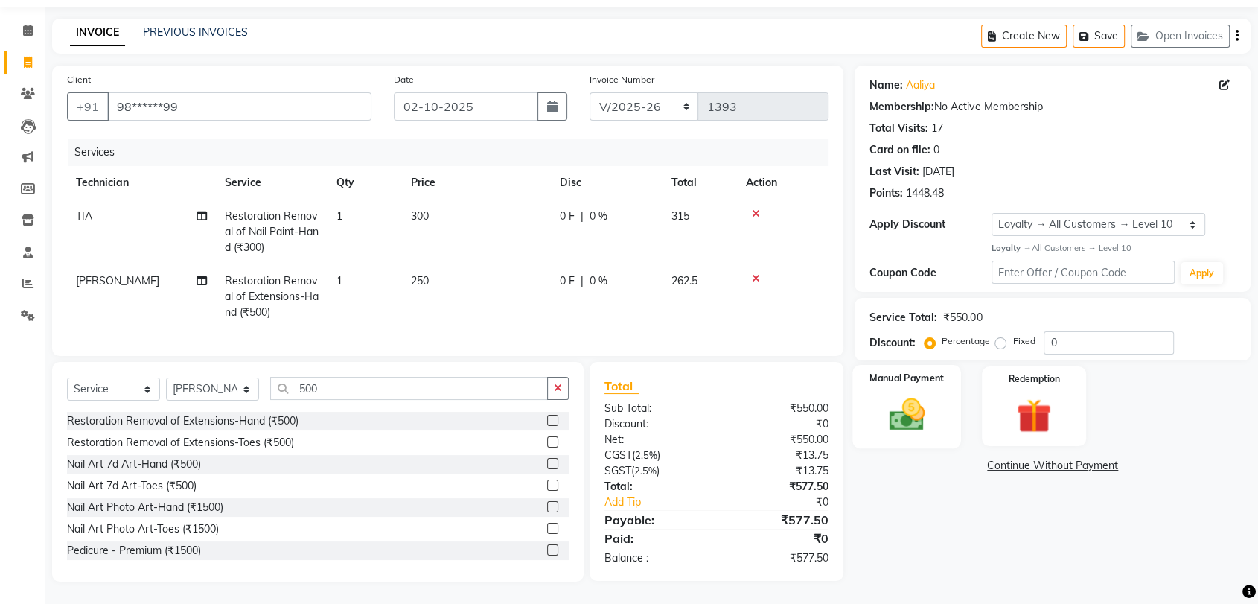
click at [923, 394] on img at bounding box center [907, 415] width 58 height 42
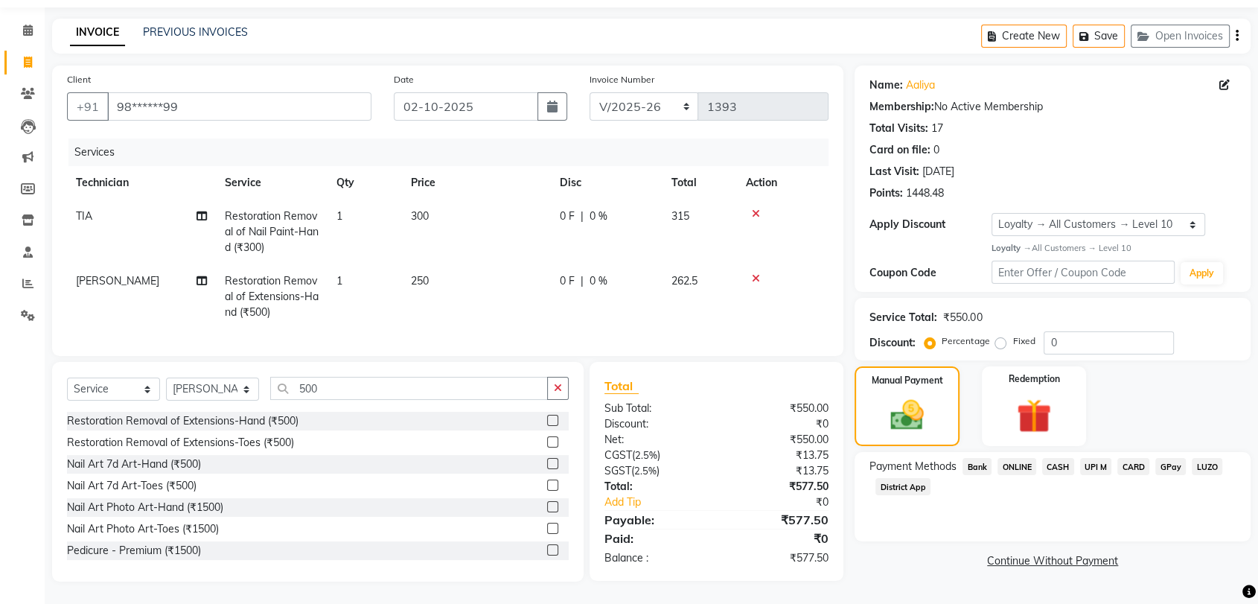
click at [1021, 458] on span "ONLINE" at bounding box center [1017, 466] width 39 height 17
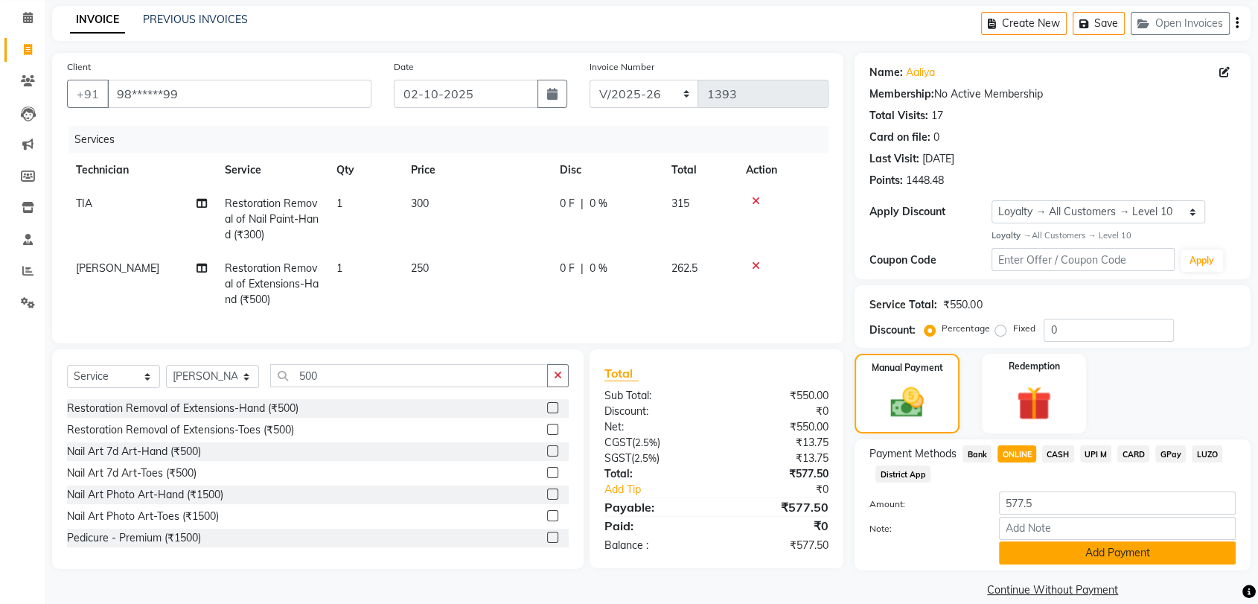
click at [1055, 544] on button "Add Payment" at bounding box center [1117, 552] width 237 height 23
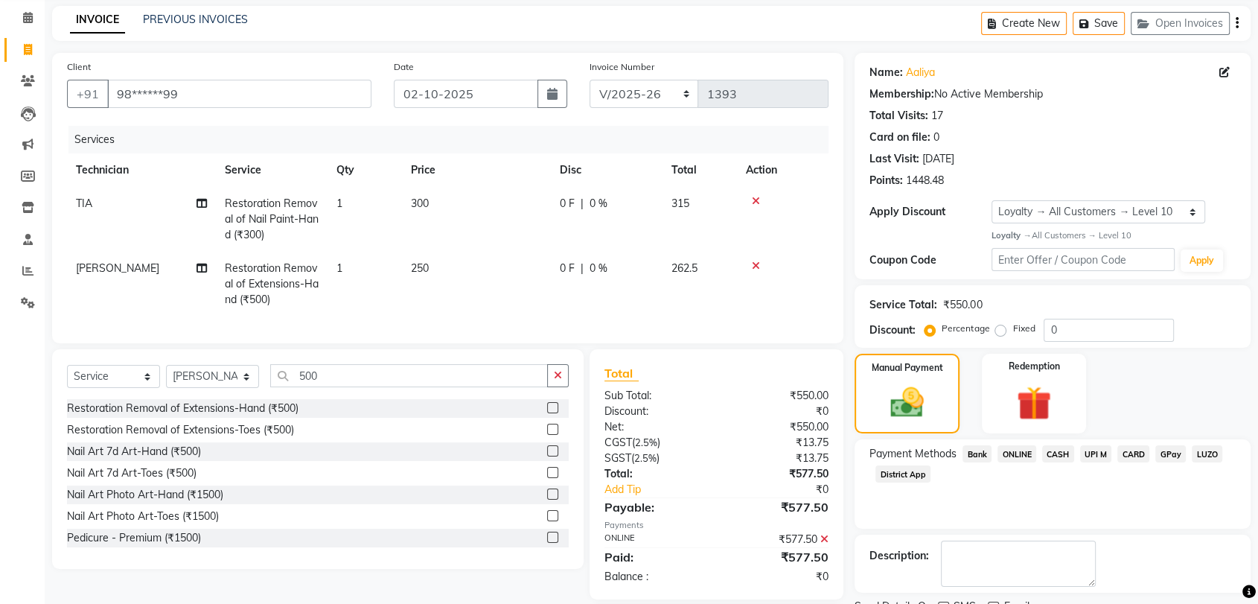
scroll to position [162, 0]
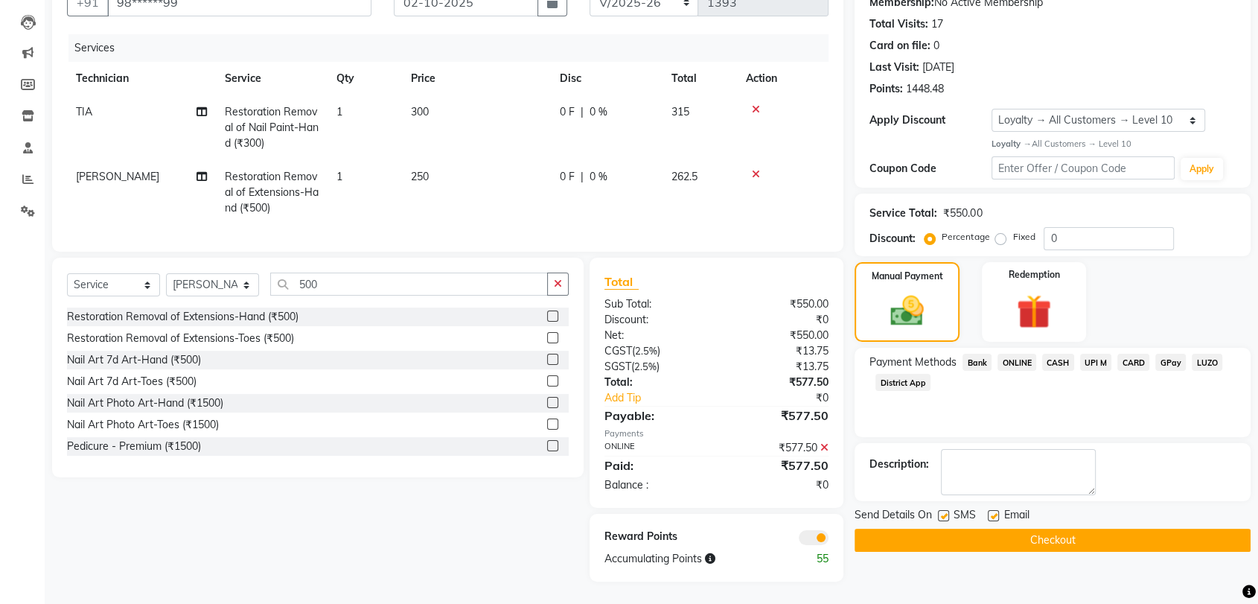
click at [1038, 532] on button "Checkout" at bounding box center [1053, 540] width 396 height 23
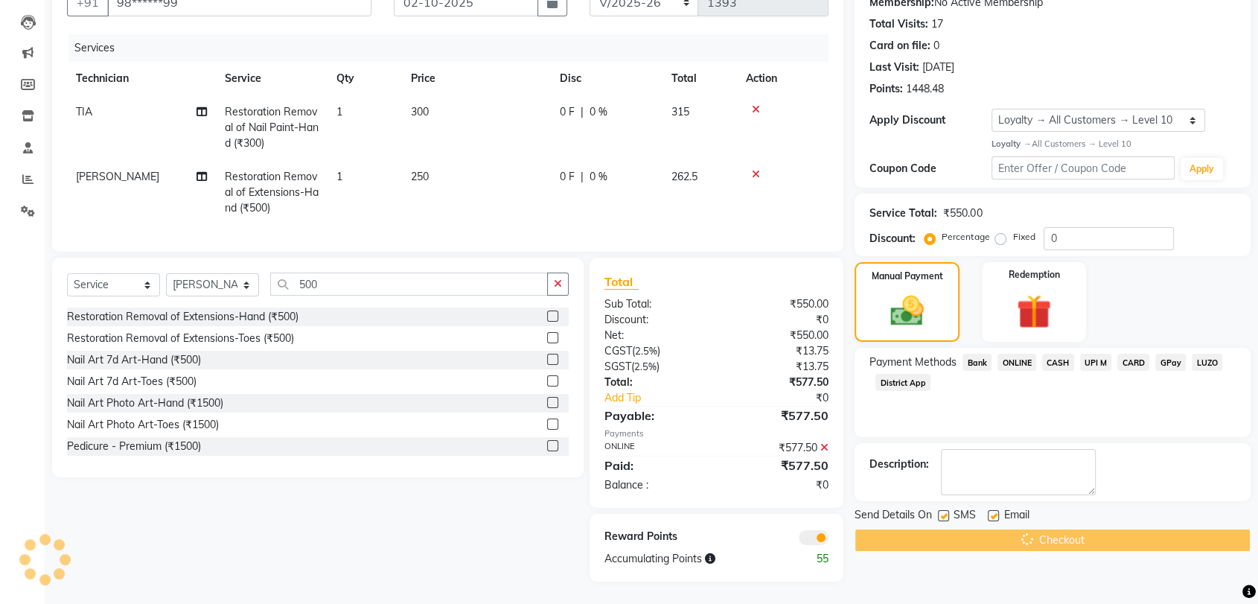
scroll to position [0, 0]
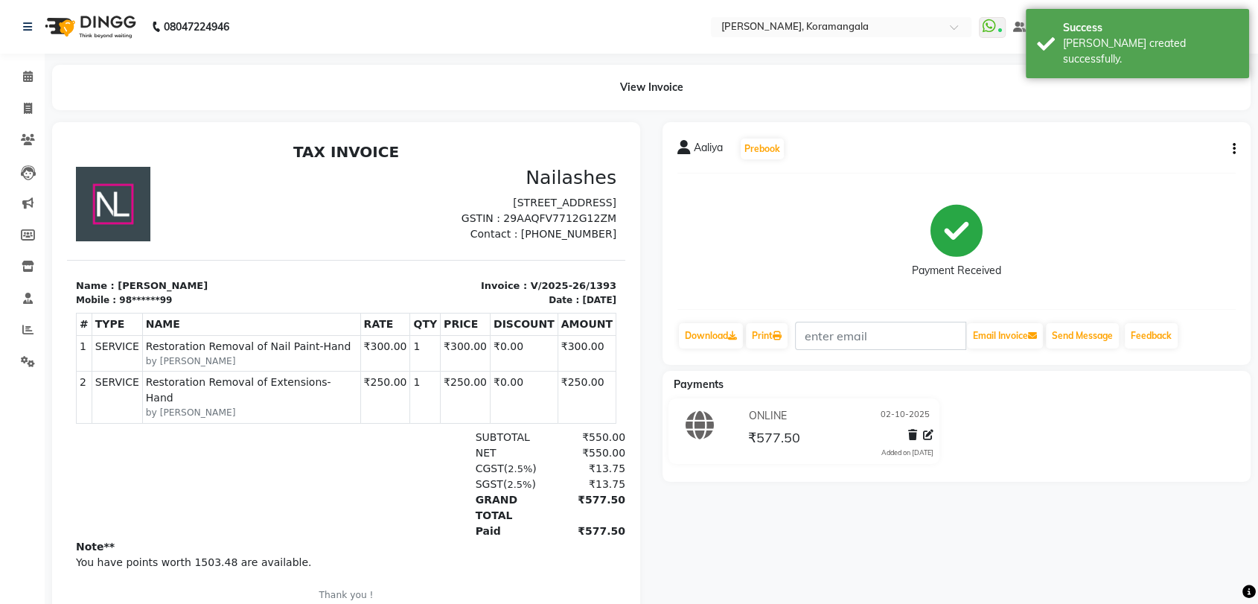
click at [47, 67] on div "View Invoice" at bounding box center [651, 87] width 1221 height 45
click at [17, 84] on span at bounding box center [28, 77] width 26 height 17
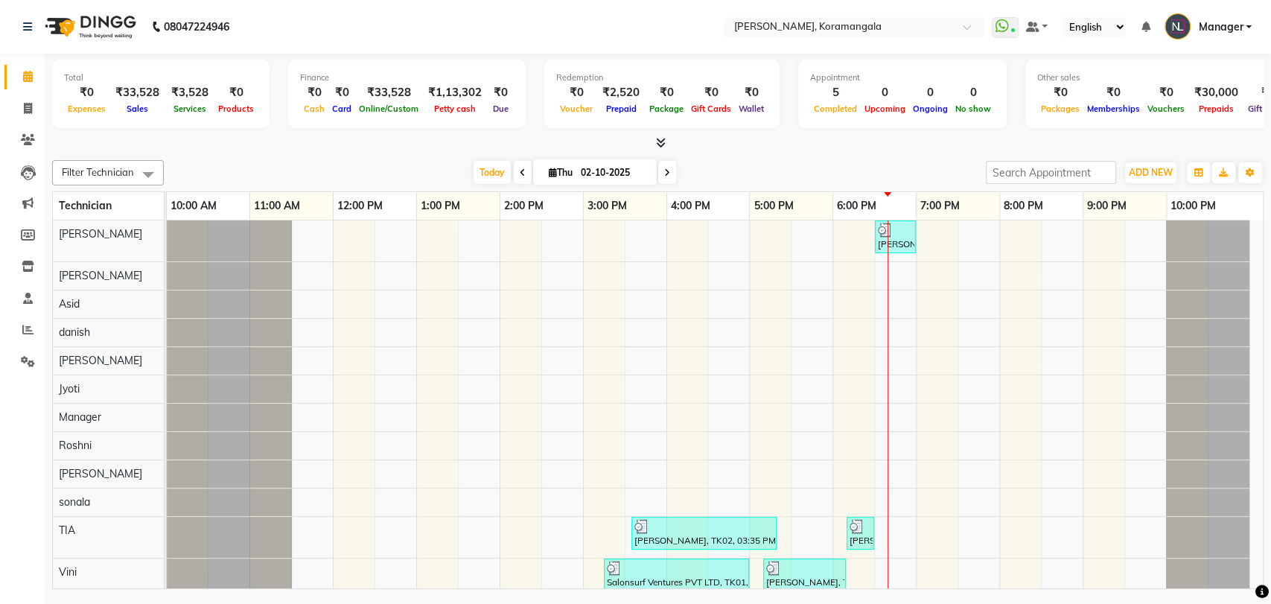
click at [17, 84] on span at bounding box center [28, 77] width 26 height 17
click at [30, 112] on icon at bounding box center [28, 108] width 8 height 11
select select "3769"
select select "service"
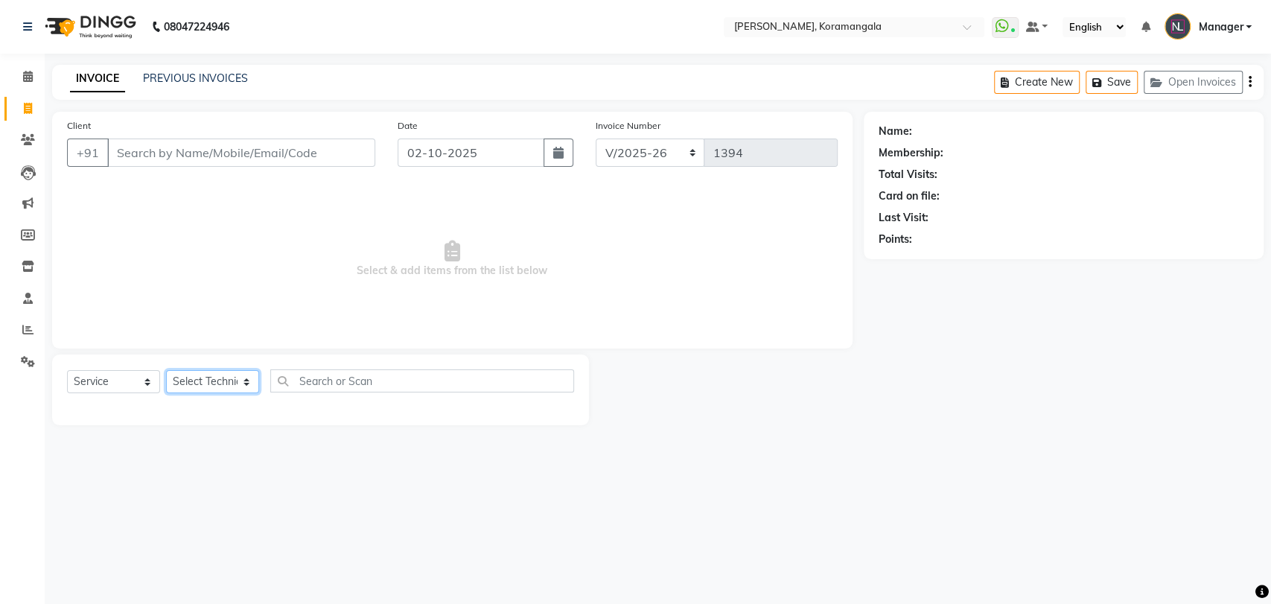
click at [239, 386] on select "Select Technician Aamir Adesh Asid danish DEEPANSHI Jyoti Manager Roshni Sohit …" at bounding box center [212, 381] width 93 height 23
select select "31522"
click at [166, 370] on select "Select Technician Aamir Adesh Asid danish DEEPANSHI Jyoti Manager Roshni Sohit …" at bounding box center [212, 381] width 93 height 23
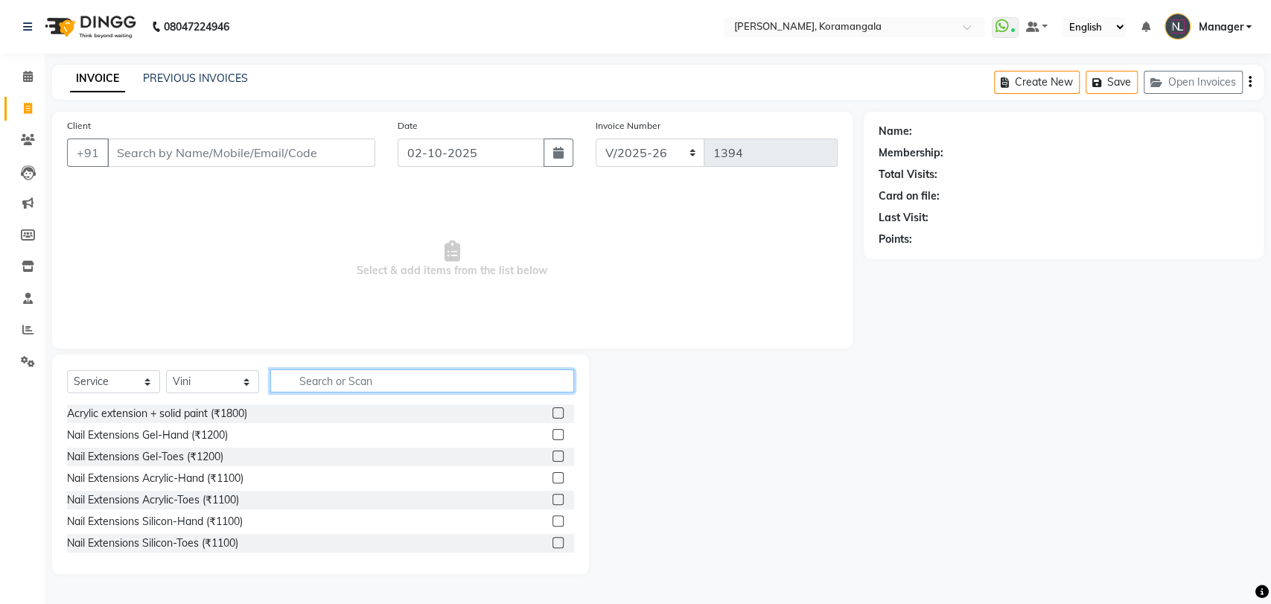
click at [305, 381] on input "text" at bounding box center [422, 380] width 304 height 23
type input "700"
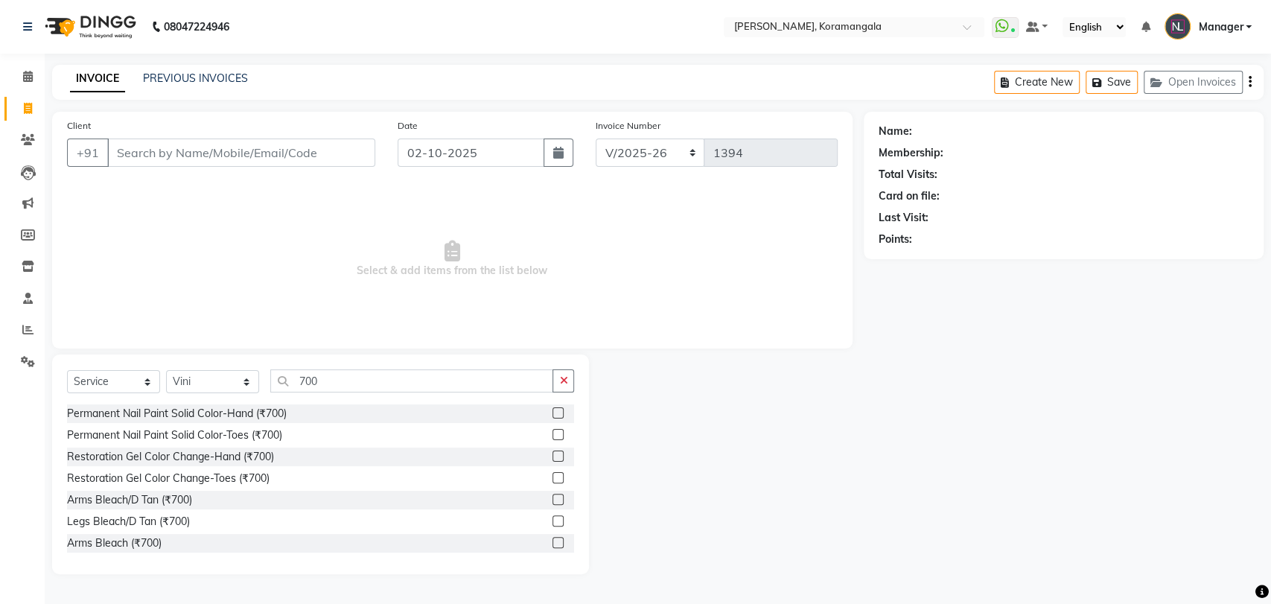
click at [553, 416] on label at bounding box center [558, 412] width 11 height 11
click at [553, 416] on input "checkbox" at bounding box center [558, 414] width 10 height 10
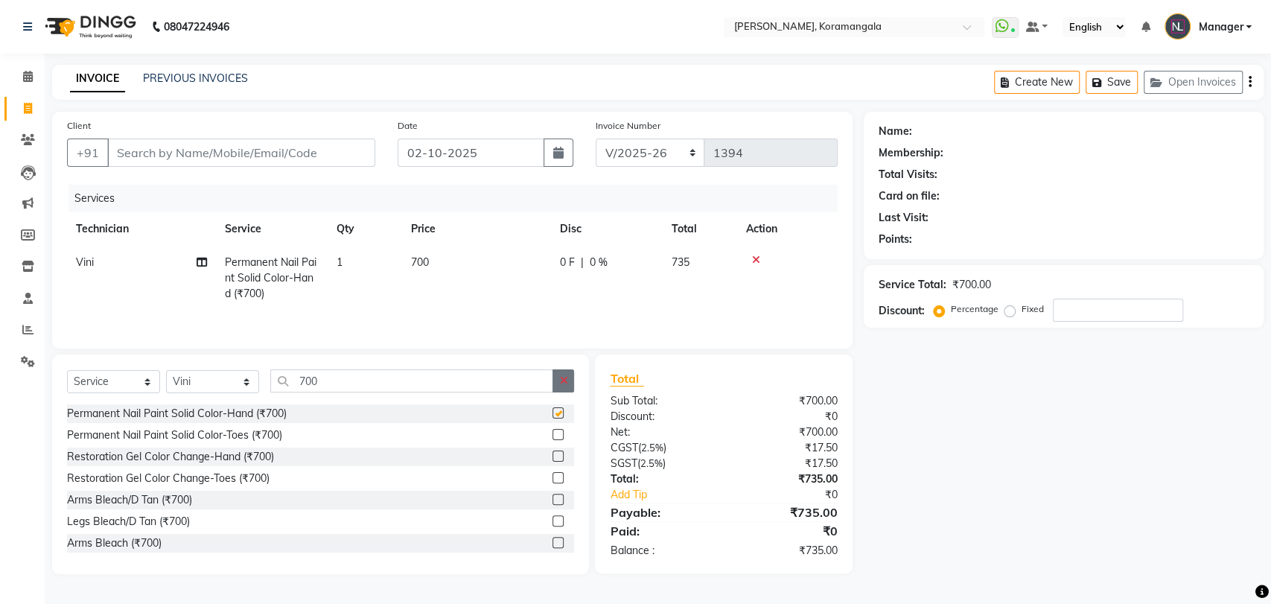
checkbox input "false"
click at [571, 371] on button "button" at bounding box center [564, 380] width 22 height 23
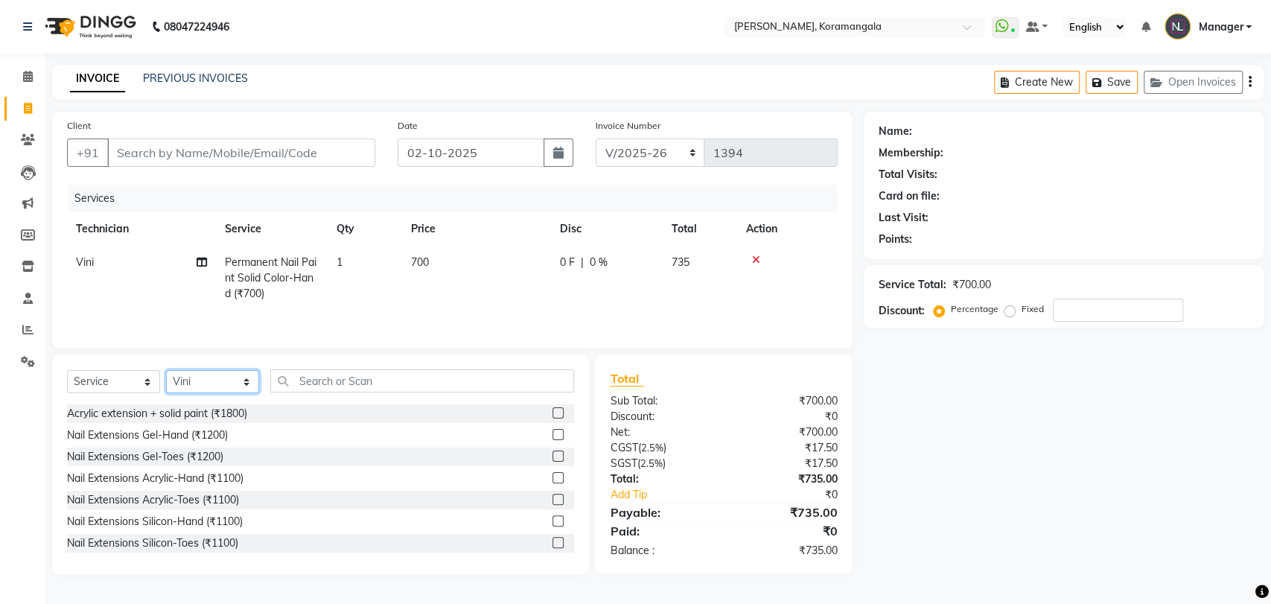
click at [250, 383] on select "Select Technician Aamir Adesh Asid danish DEEPANSHI Jyoti Manager Roshni Sohit …" at bounding box center [212, 381] width 93 height 23
select select "93576"
click at [166, 372] on select "Select Technician Aamir Adesh Asid danish DEEPANSHI Jyoti Manager Roshni Sohit …" at bounding box center [212, 381] width 93 height 23
click at [351, 384] on input "text" at bounding box center [422, 380] width 304 height 23
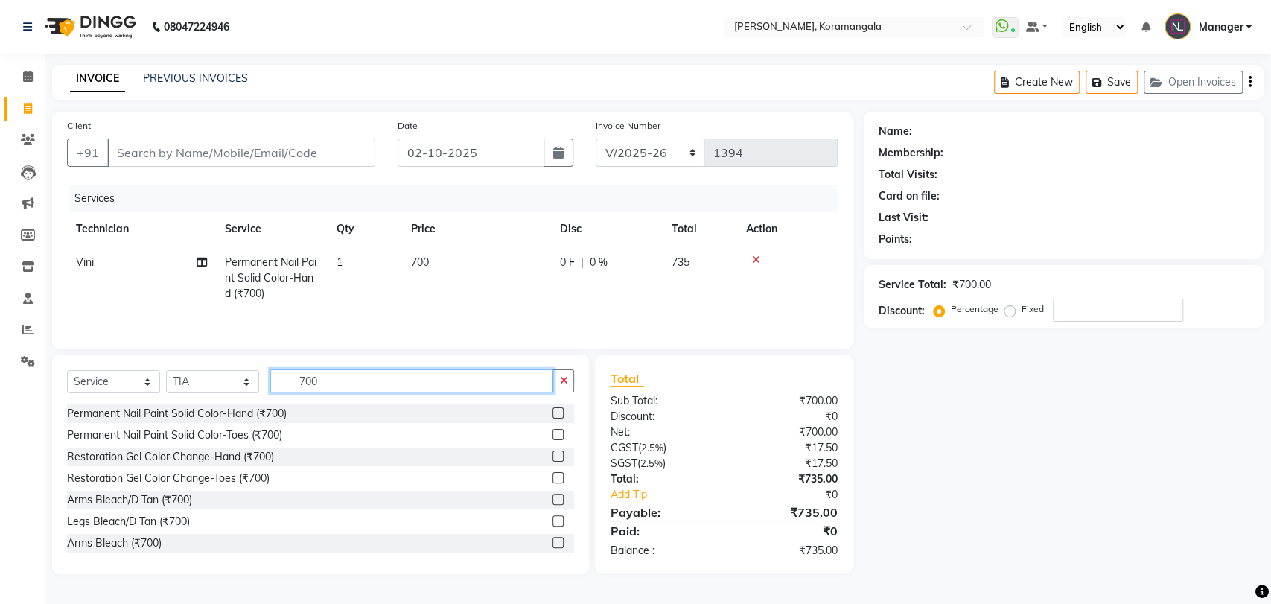
type input "700"
click at [539, 413] on div "Permanent Nail Paint Solid Color-Hand (₹700)" at bounding box center [320, 413] width 507 height 19
click at [553, 413] on label at bounding box center [558, 412] width 11 height 11
click at [553, 413] on input "checkbox" at bounding box center [558, 414] width 10 height 10
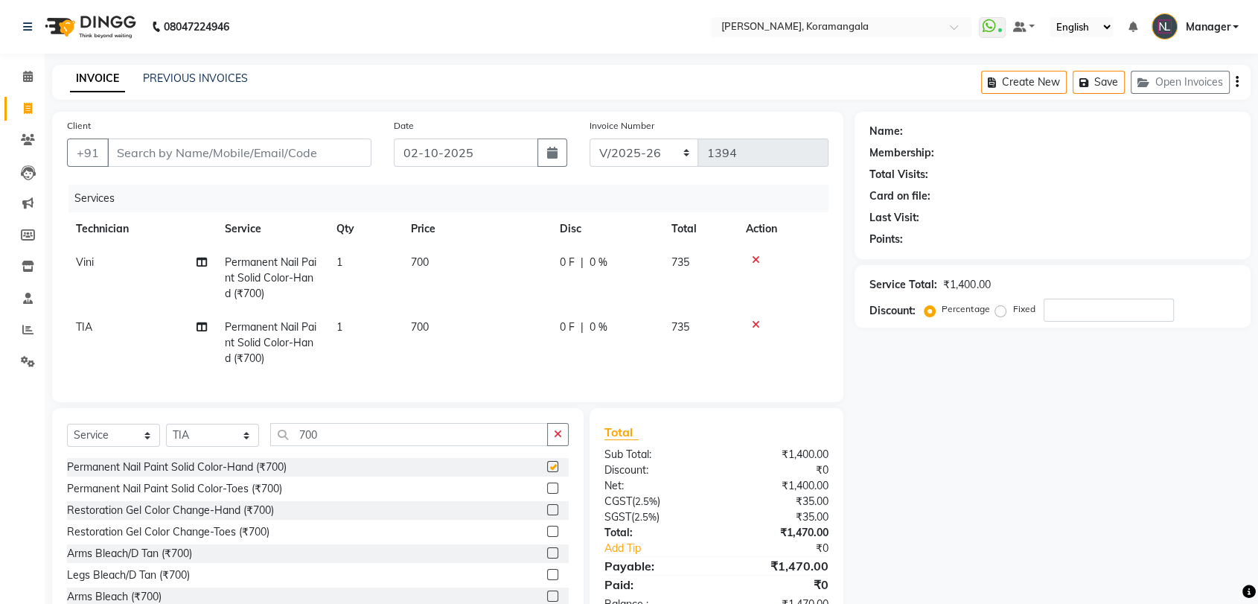
checkbox input "false"
click at [275, 144] on input "Client" at bounding box center [239, 153] width 264 height 28
type input "9"
type input "0"
type input "9303356826"
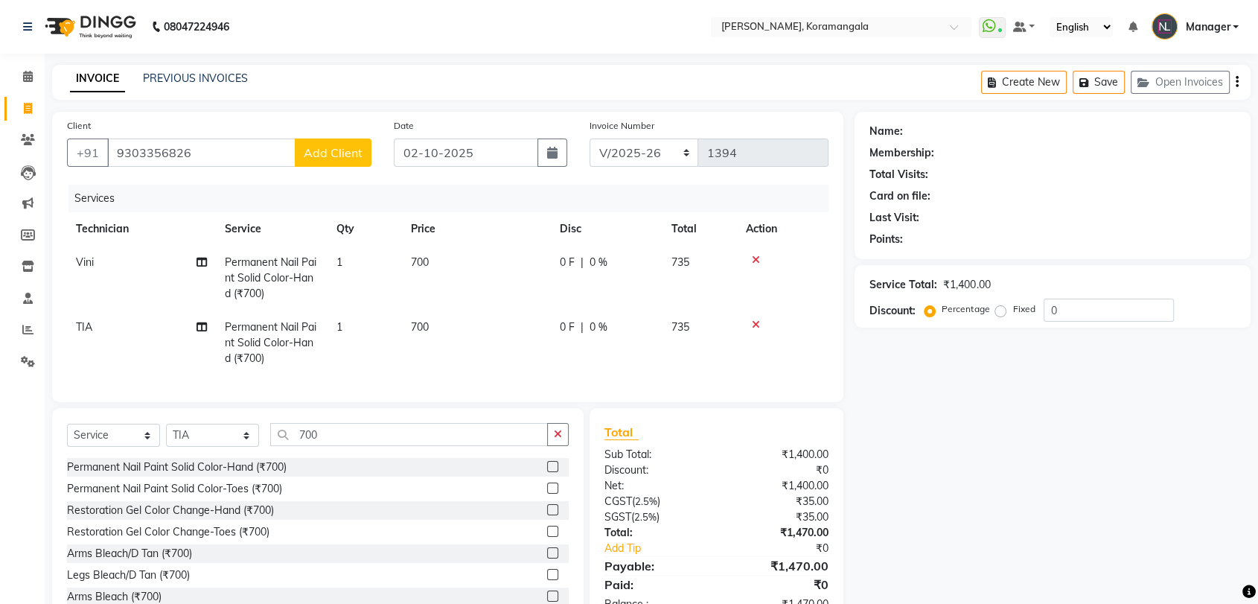
click at [366, 161] on button "Add Client" at bounding box center [333, 153] width 77 height 28
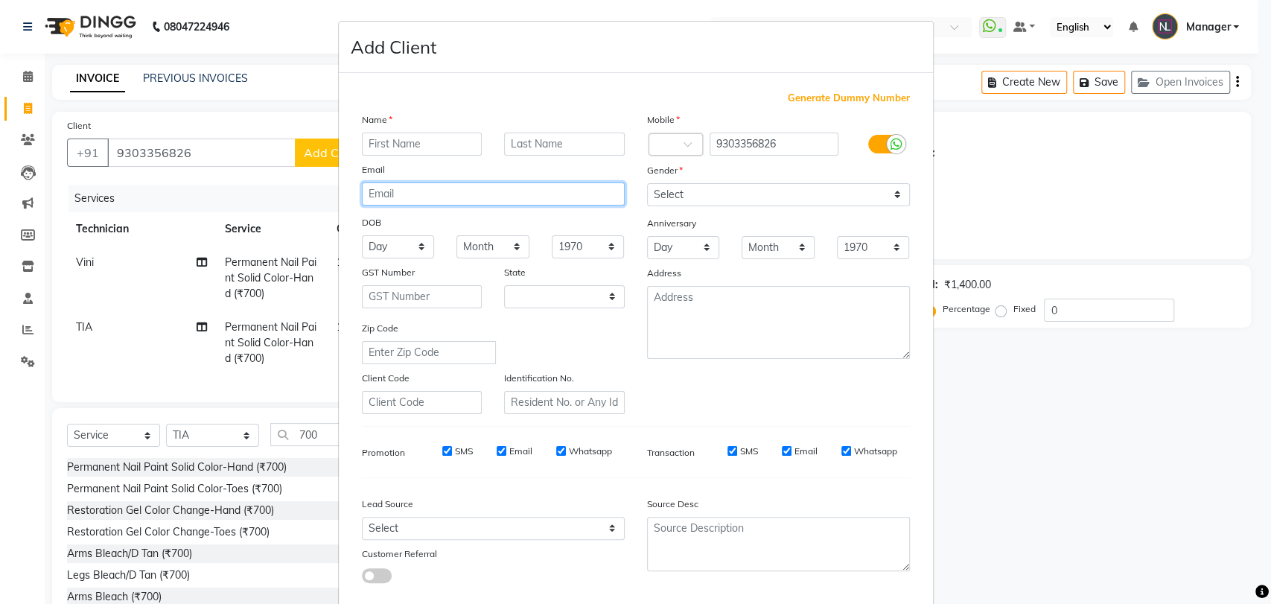
click at [366, 161] on div "Name Email DOB Day 01 02 03 04 05 06 07 08 09 10 11 12 13 14 15 16 17 18 19 20 …" at bounding box center [493, 263] width 285 height 302
select select "21"
type input "sakshi"
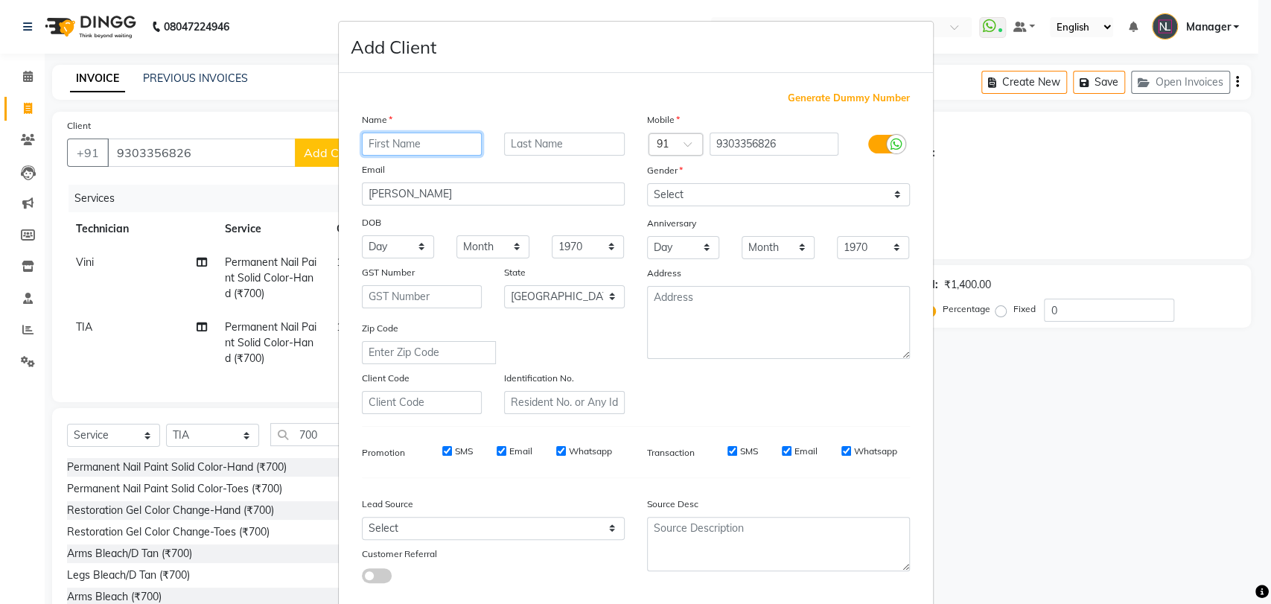
click at [407, 135] on input "text" at bounding box center [422, 144] width 121 height 23
type input "sakshi"
click at [423, 187] on input "sakshi" at bounding box center [493, 193] width 263 height 23
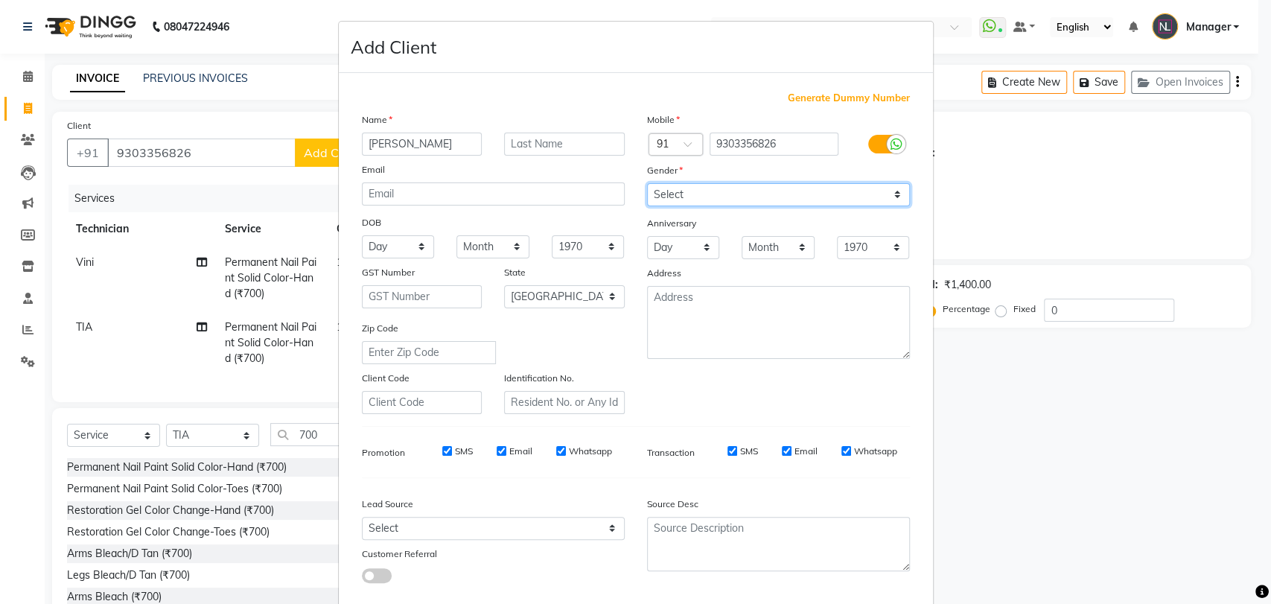
click at [786, 201] on select "Select Male Female Other Prefer Not To Say" at bounding box center [778, 194] width 263 height 23
select select "female"
click at [647, 183] on select "Select Male Female Other Prefer Not To Say" at bounding box center [778, 194] width 263 height 23
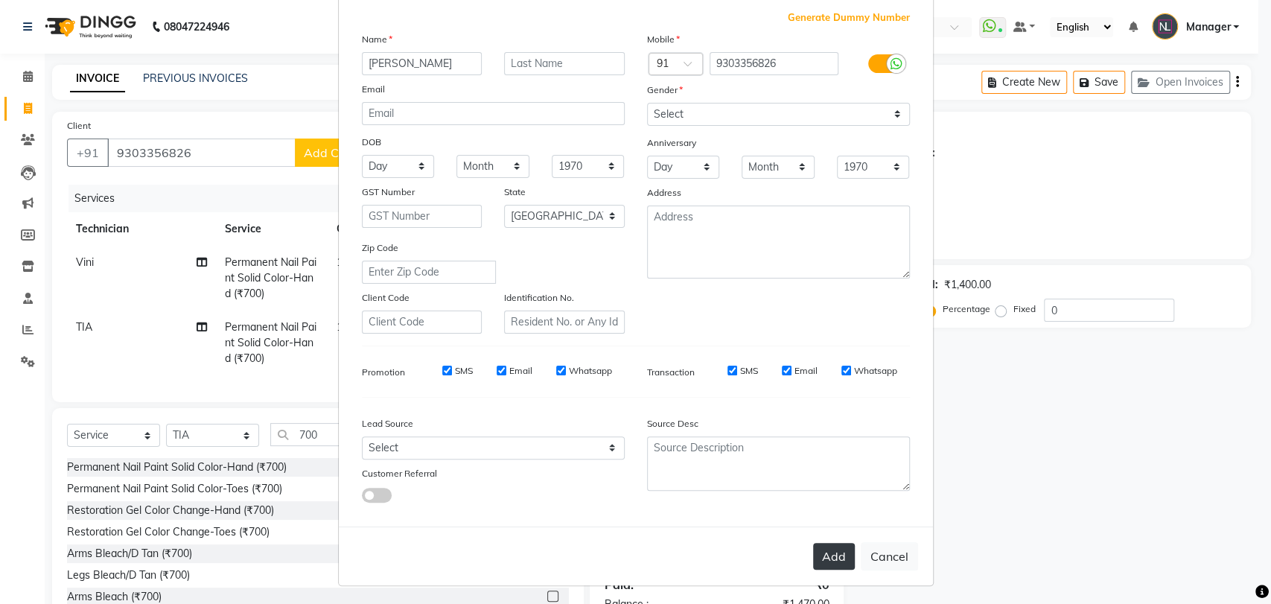
click at [832, 545] on button "Add" at bounding box center [834, 556] width 42 height 27
type input "93******26"
select select
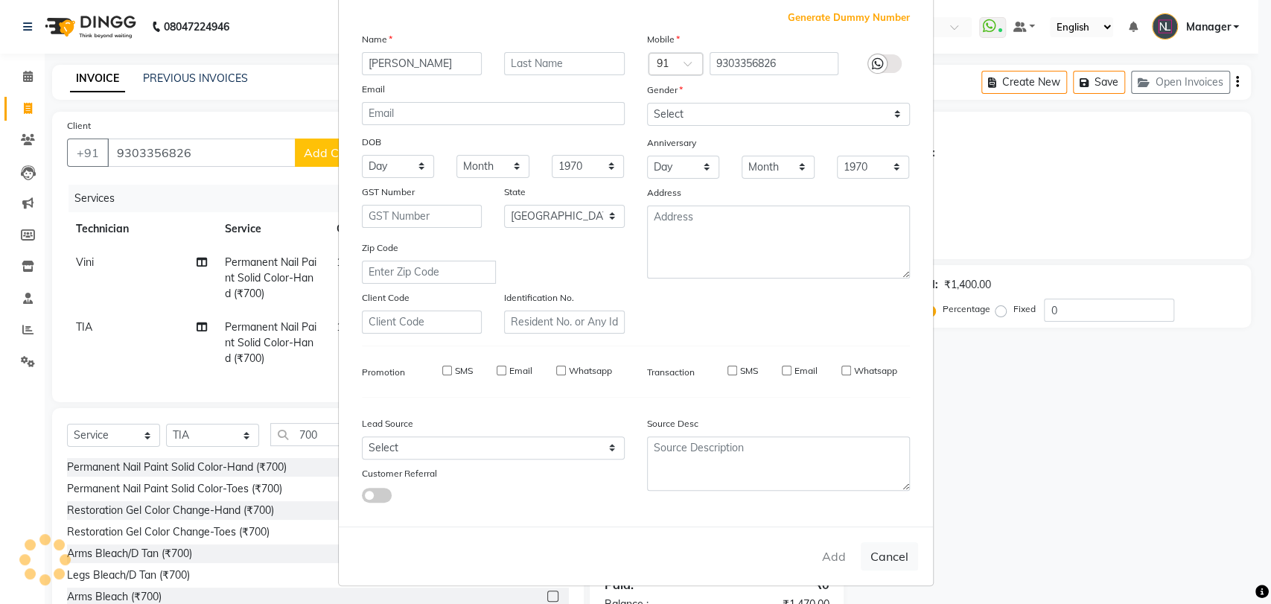
select select "null"
select select
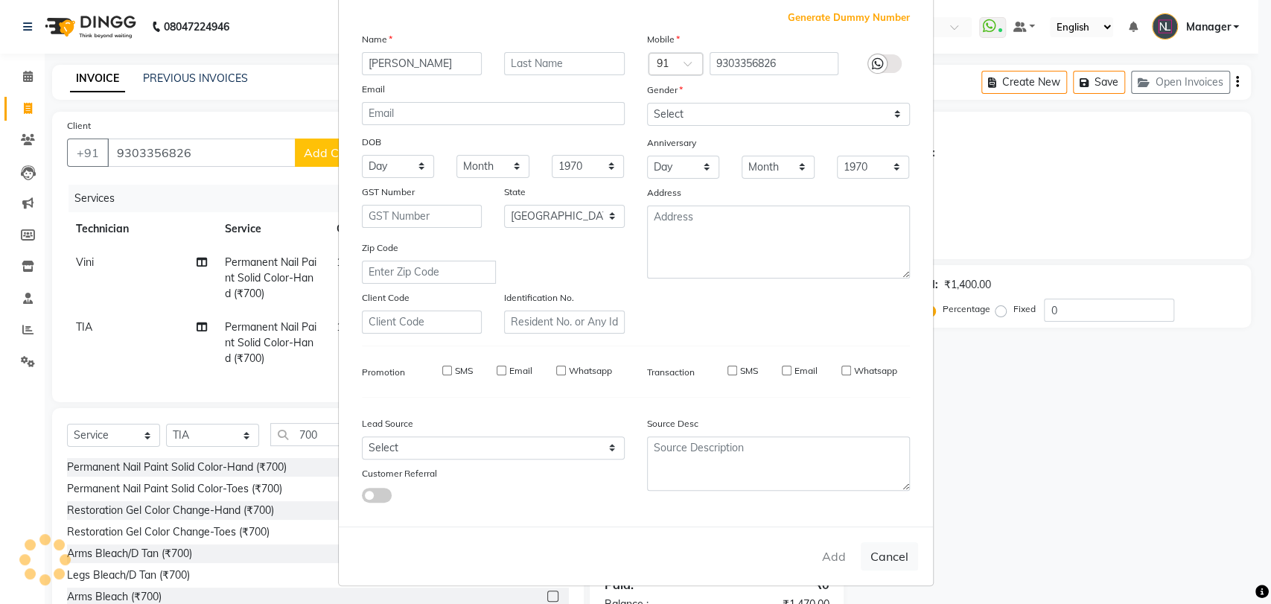
checkbox input "false"
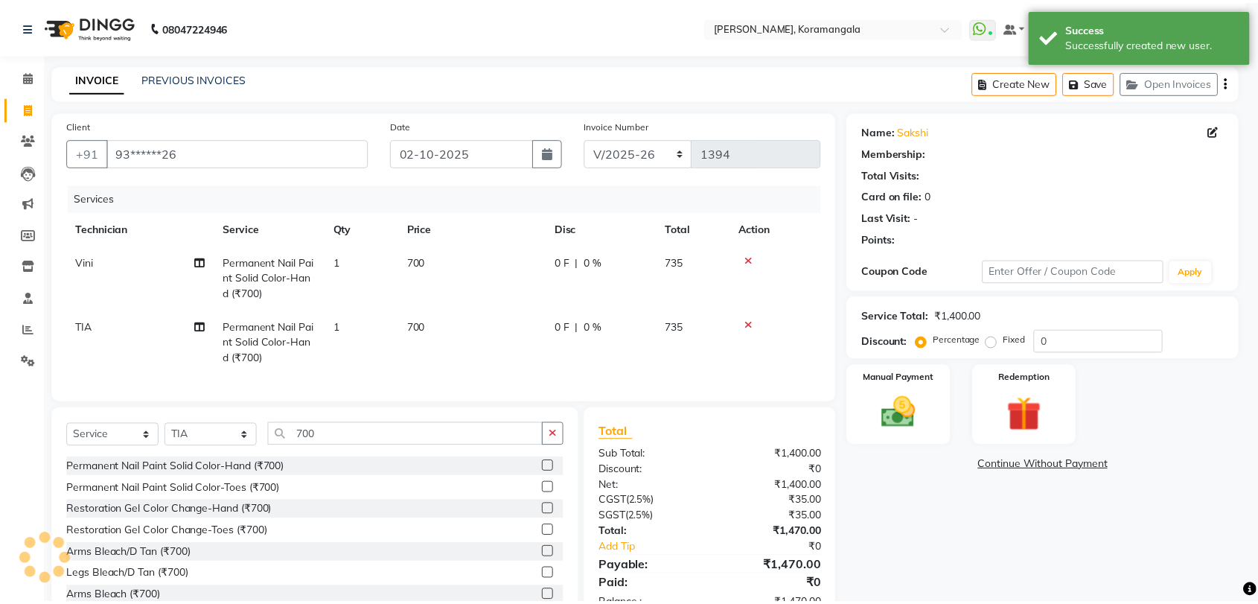
scroll to position [59, 0]
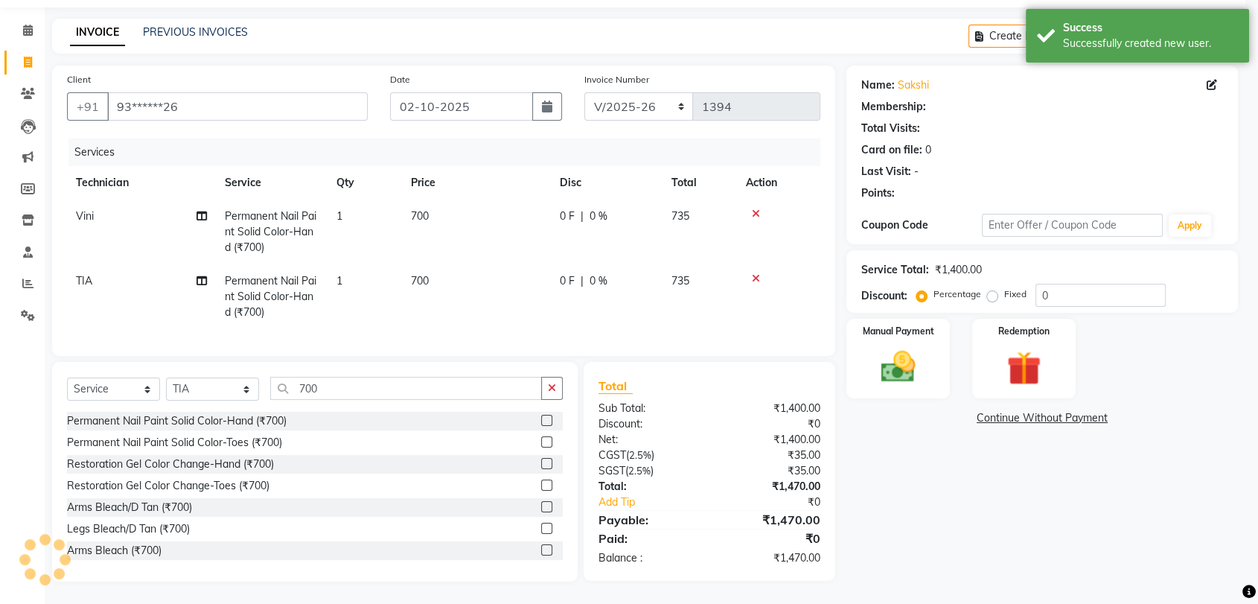
select select "1: Object"
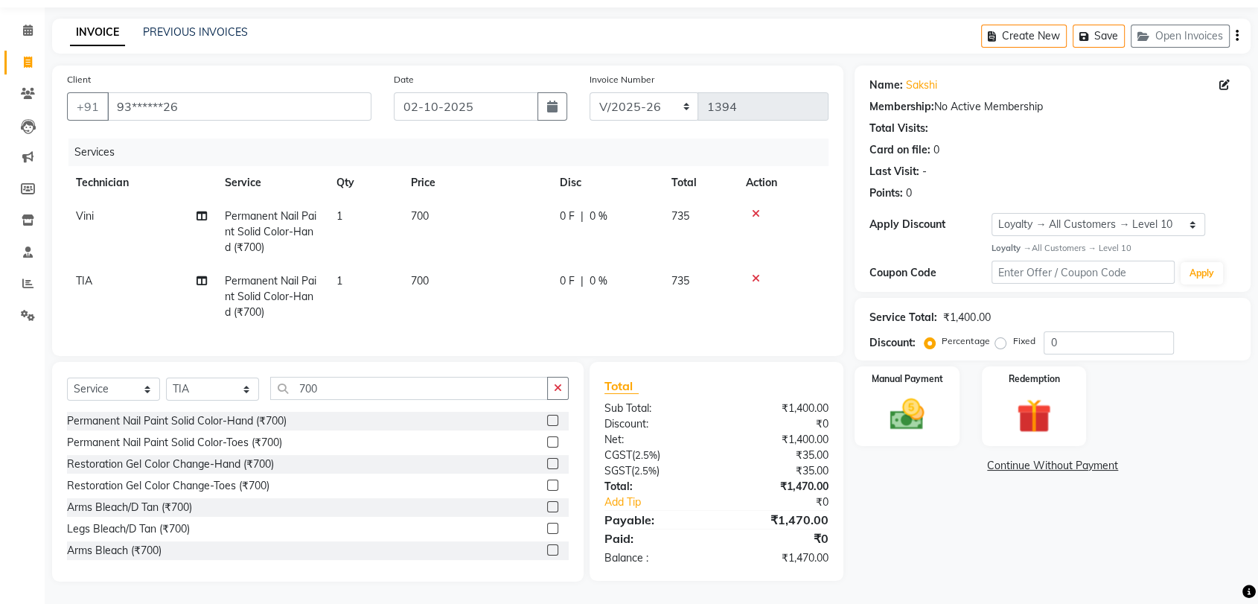
click at [964, 384] on div "Manual Payment Redemption" at bounding box center [1053, 406] width 418 height 80
click at [921, 401] on img at bounding box center [907, 415] width 58 height 42
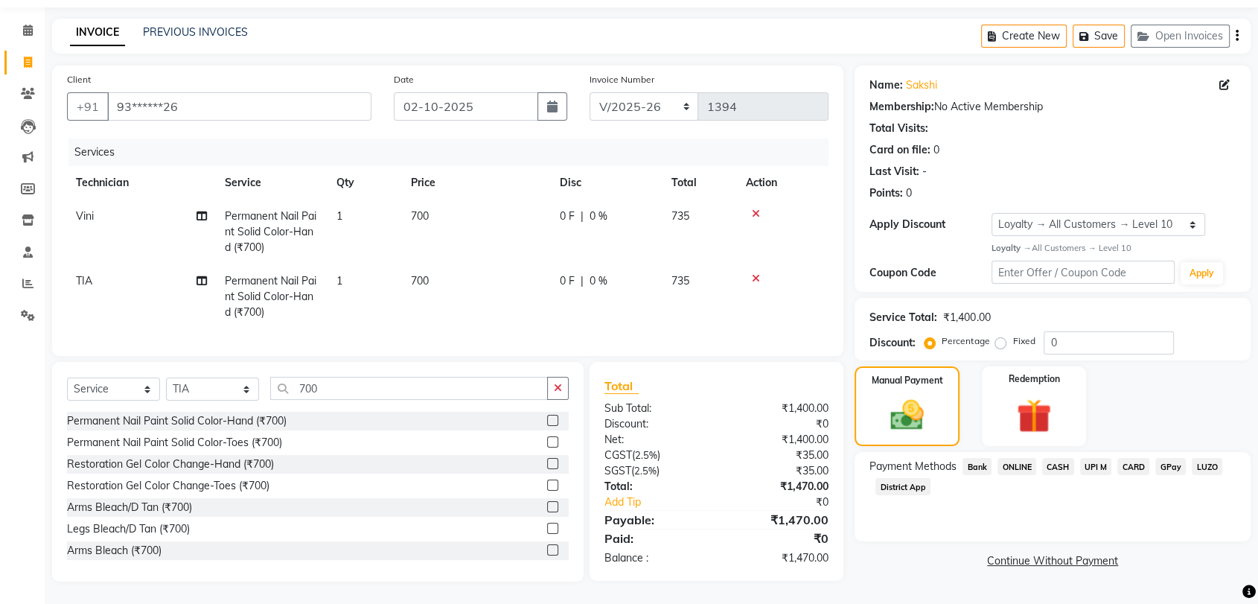
click at [1020, 458] on span "ONLINE" at bounding box center [1017, 466] width 39 height 17
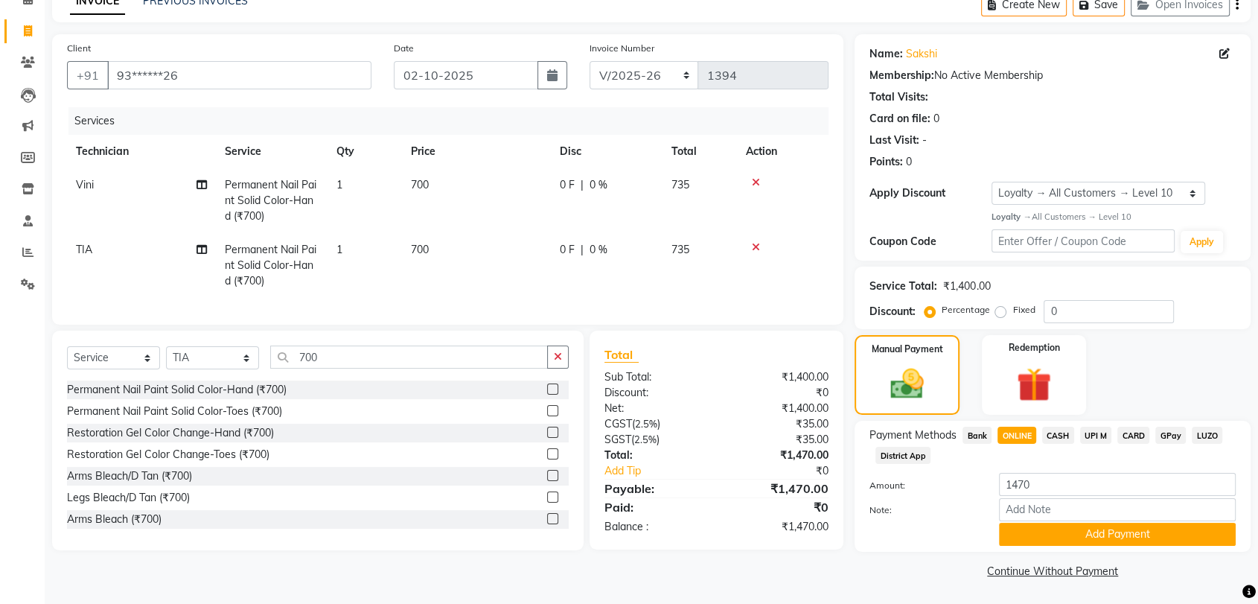
scroll to position [77, 0]
click at [1045, 535] on button "Add Payment" at bounding box center [1117, 534] width 237 height 23
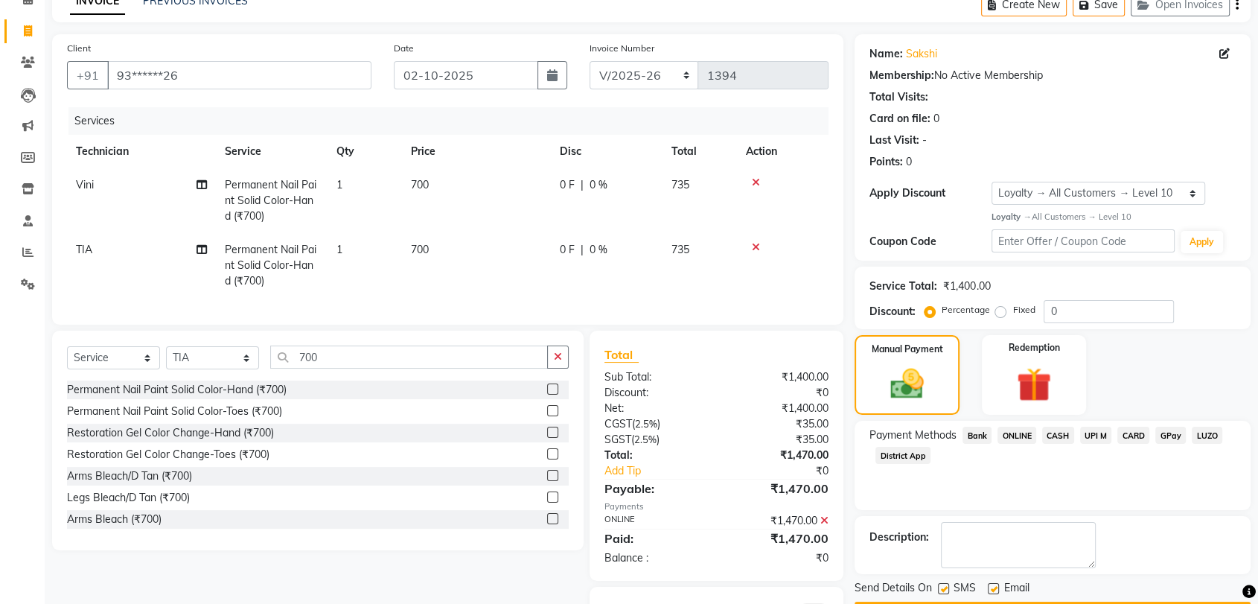
scroll to position [162, 0]
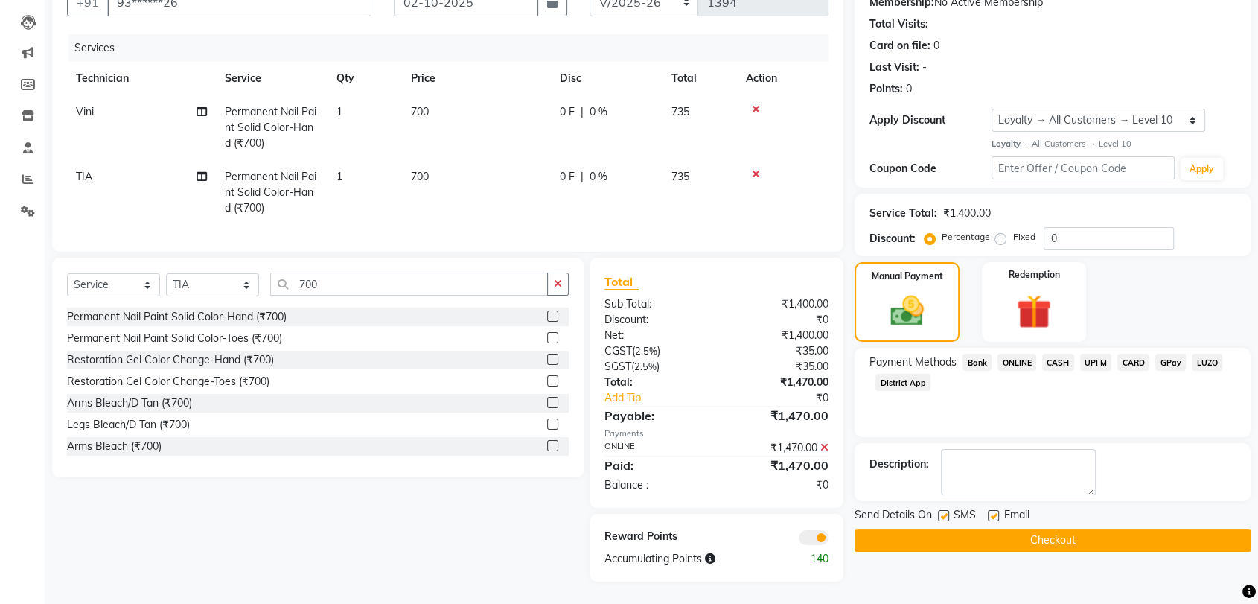
click at [1046, 529] on button "Checkout" at bounding box center [1053, 540] width 396 height 23
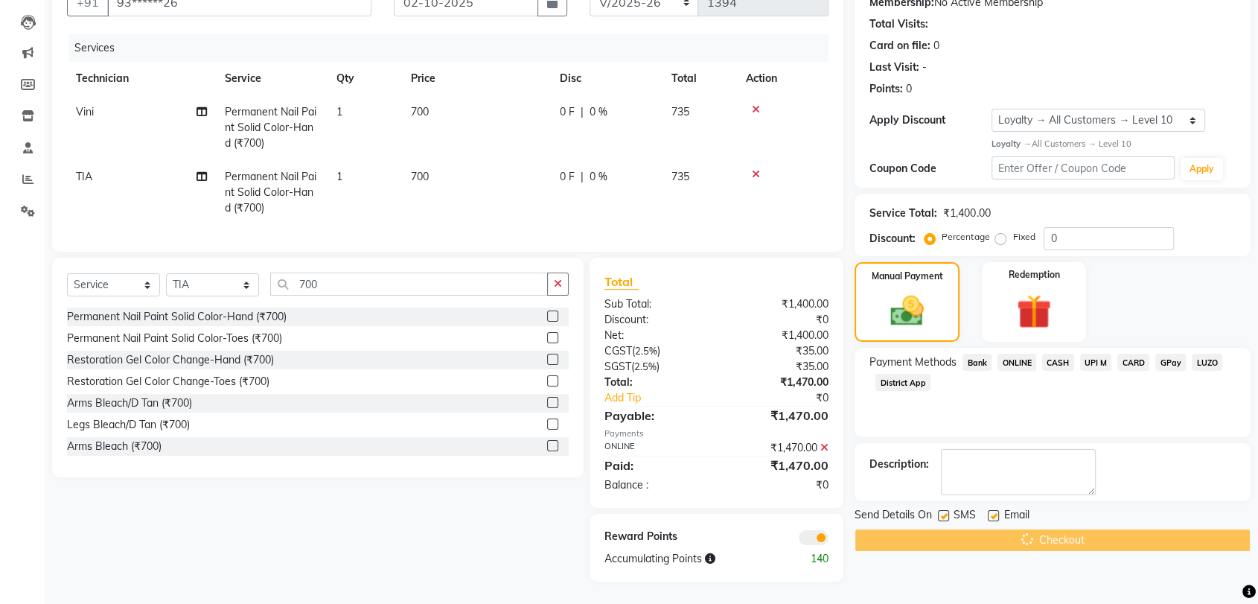
scroll to position [0, 0]
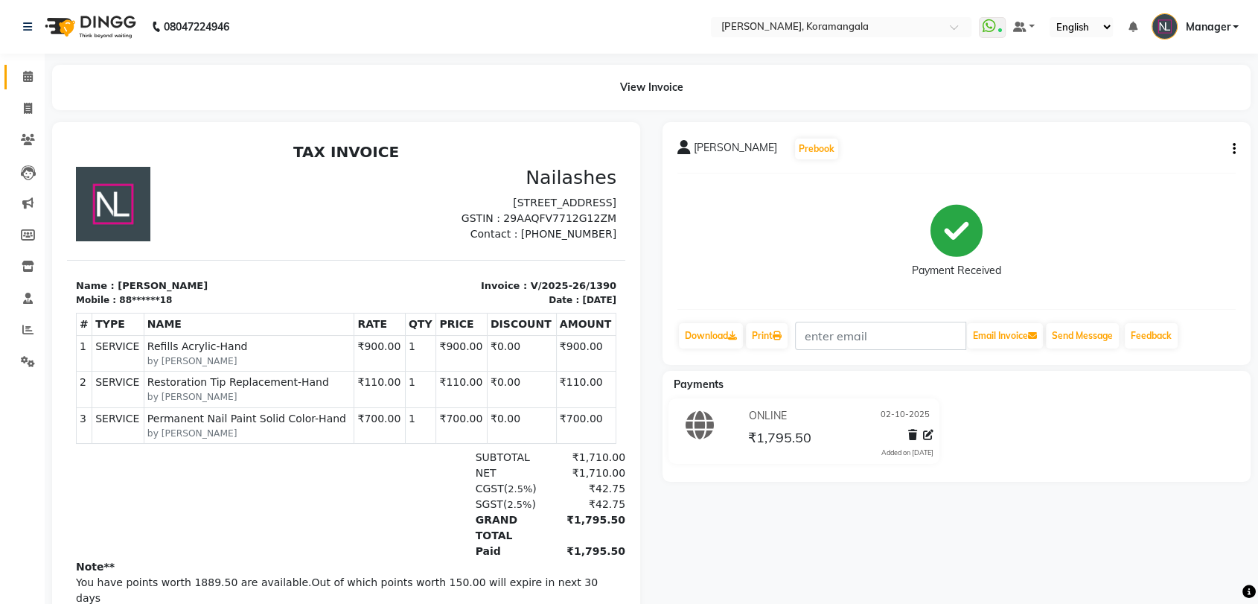
click at [27, 77] on icon at bounding box center [28, 76] width 10 height 11
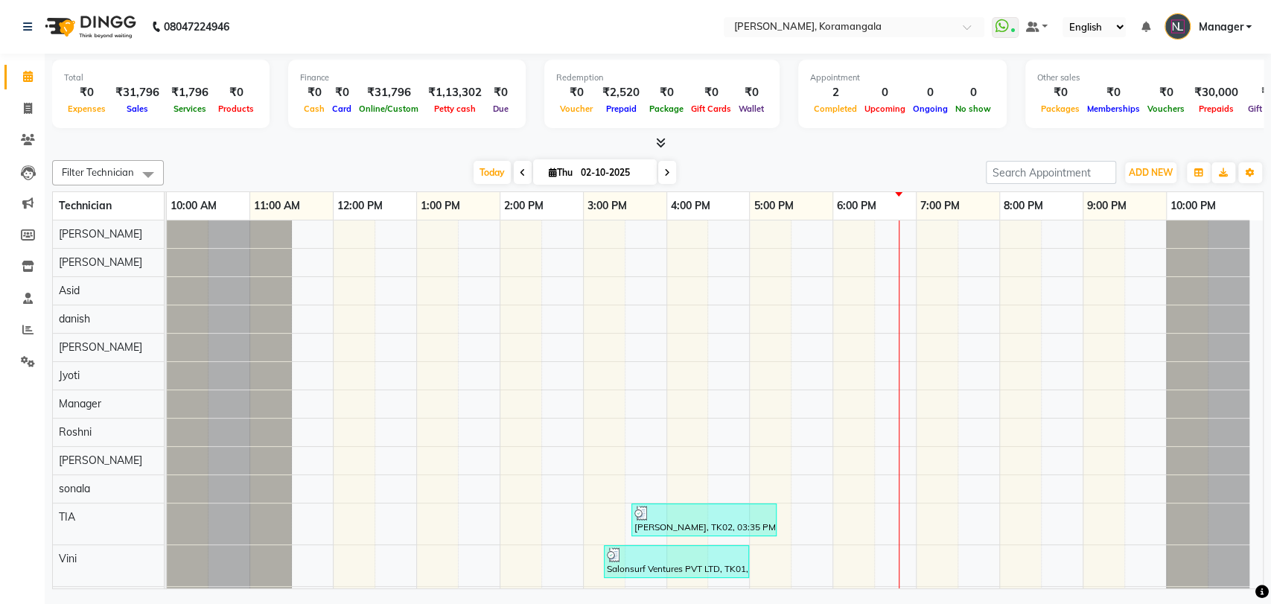
click at [658, 143] on icon at bounding box center [661, 142] width 10 height 11
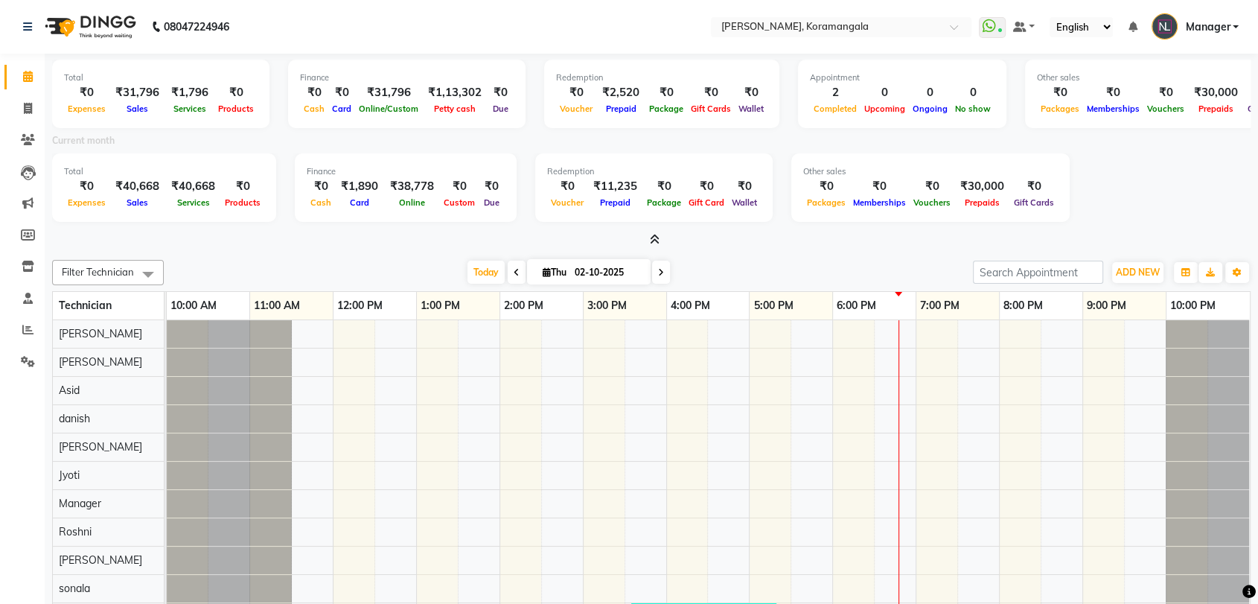
click at [655, 234] on icon at bounding box center [655, 239] width 10 height 11
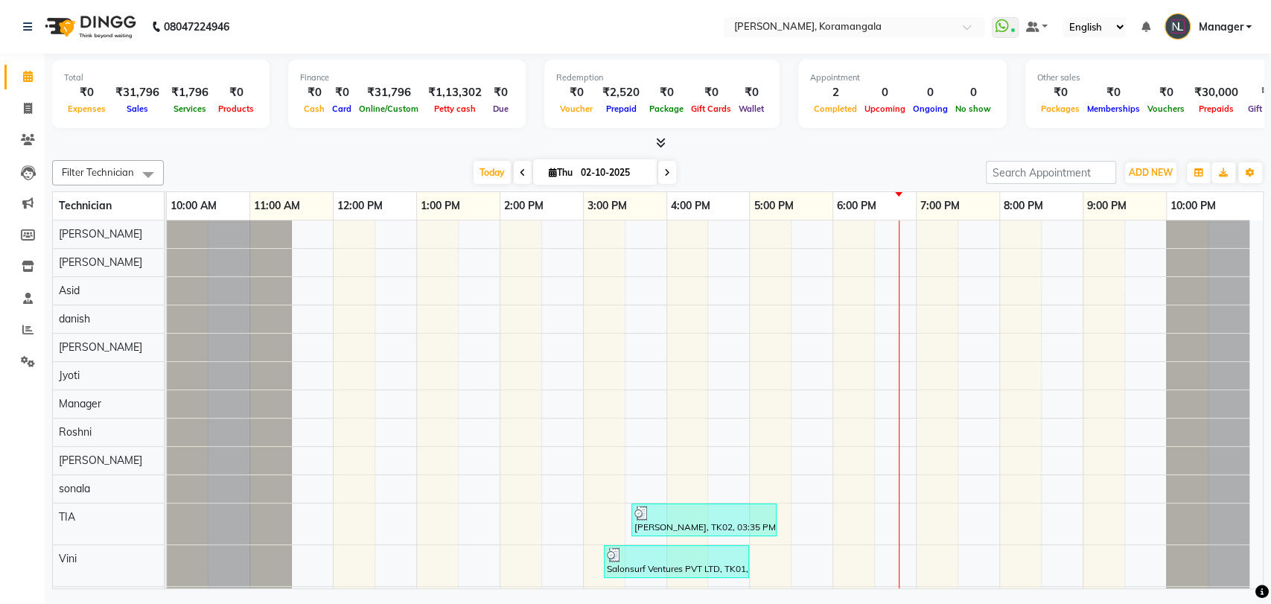
click at [661, 141] on icon at bounding box center [661, 142] width 10 height 11
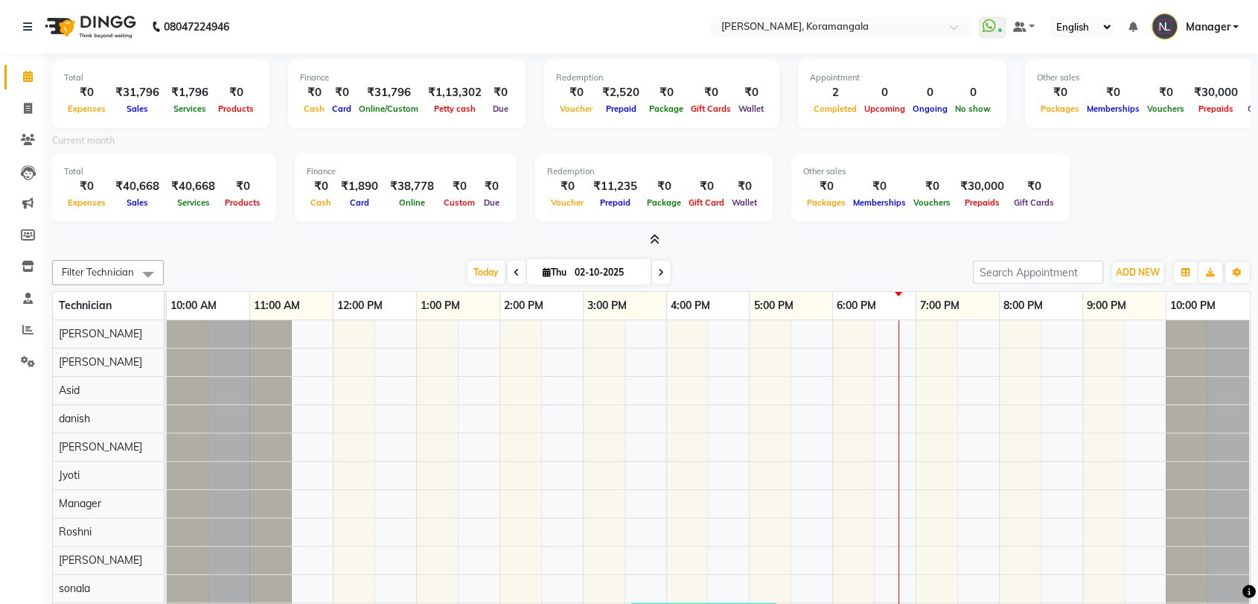
click at [602, 184] on div "₹11,235" at bounding box center [616, 186] width 56 height 17
click at [602, 80] on div "Redemption" at bounding box center [661, 77] width 211 height 13
drag, startPoint x: 602, startPoint y: 80, endPoint x: 602, endPoint y: 91, distance: 11.2
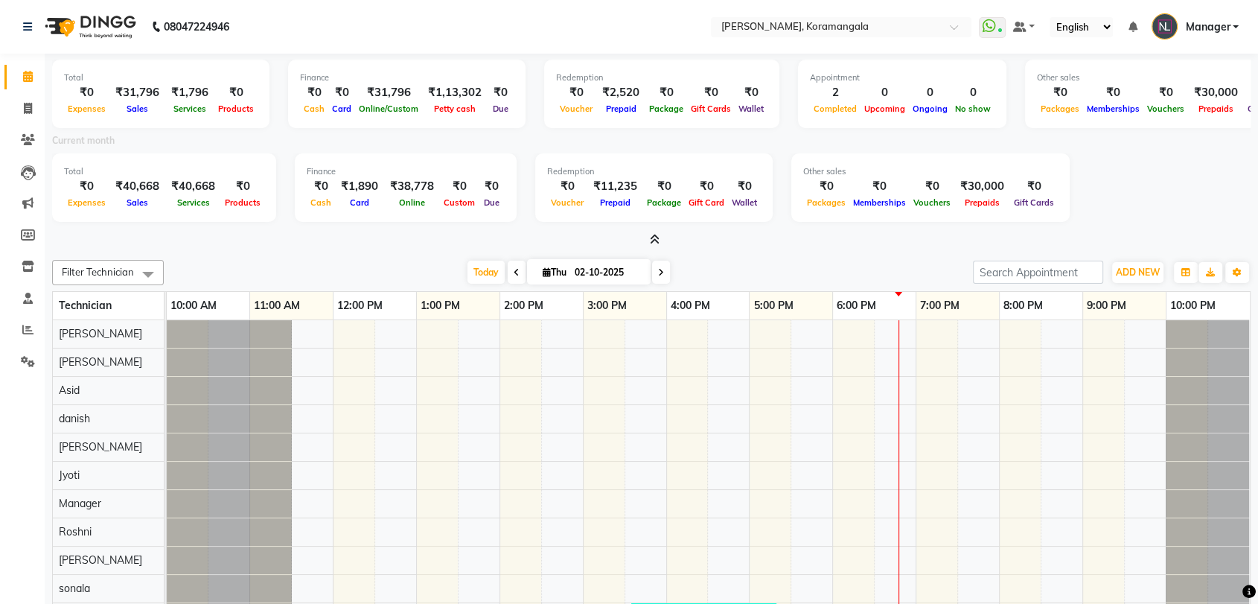
click at [602, 91] on div "Redemption ₹0 Voucher ₹2,520 Prepaid ₹0 Package ₹0 Gift Cards ₹0 Wallet" at bounding box center [661, 94] width 235 height 69
